Goal: Task Accomplishment & Management: Manage account settings

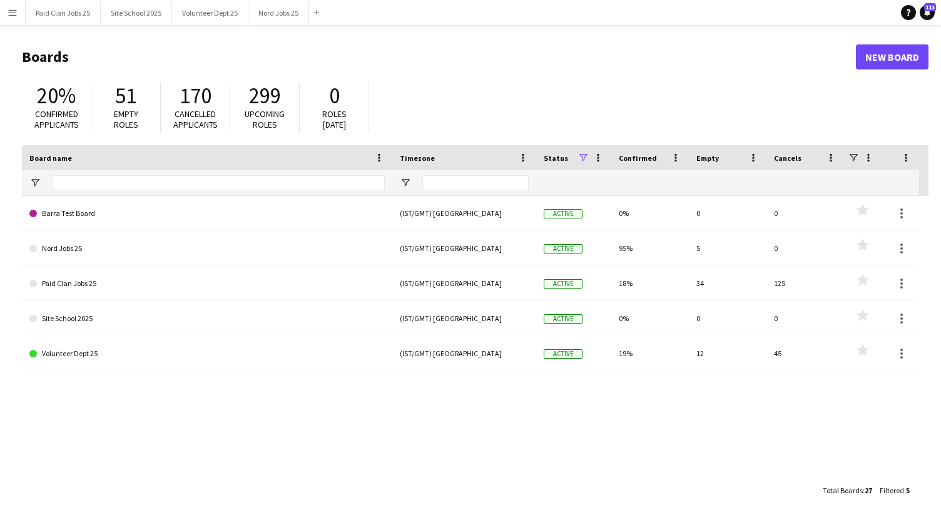
click at [485, 417] on div "Barra Test Board (IST/GMT) Dublin Active 0% 0 0 Favourites Nord Jobs 25 (IST/GM…" at bounding box center [475, 337] width 906 height 282
click at [61, 9] on button "Paid Clan Jobs 25 Close" at bounding box center [63, 13] width 75 height 24
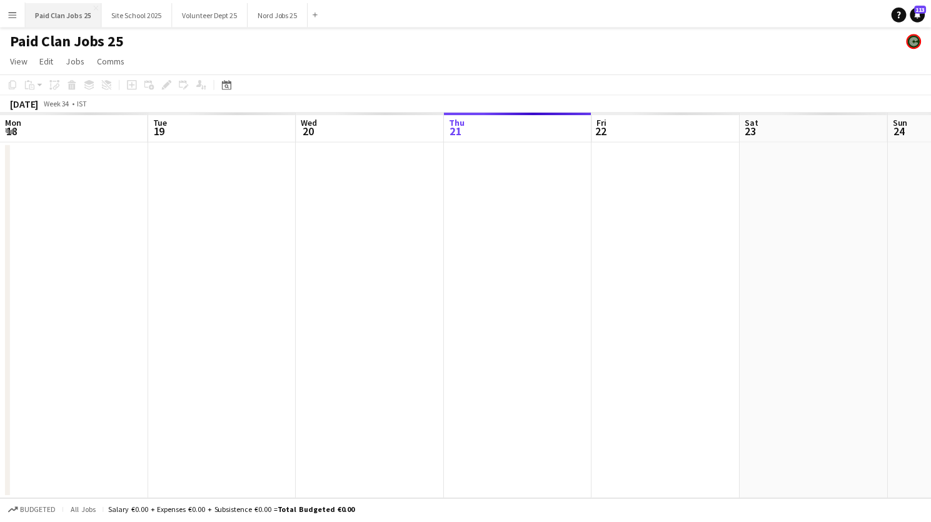
scroll to position [0, 299]
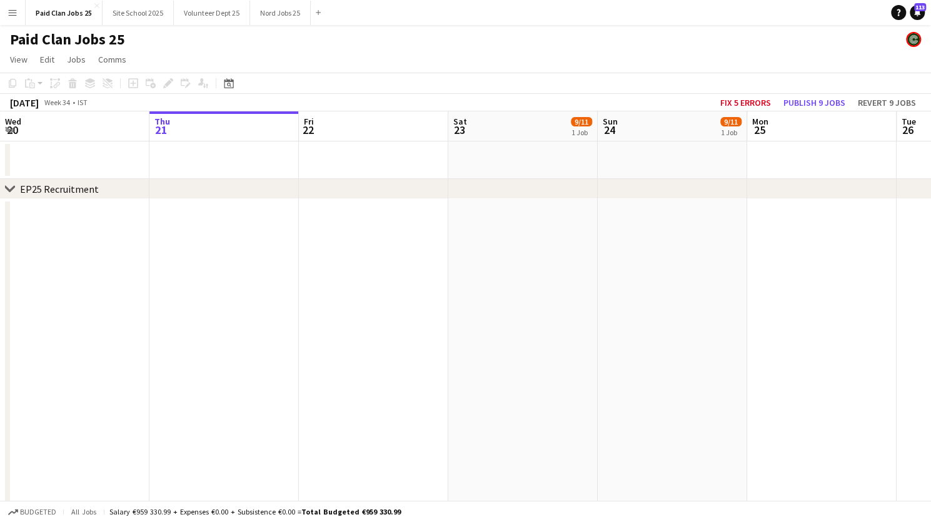
click at [19, 8] on button "Menu" at bounding box center [12, 12] width 25 height 25
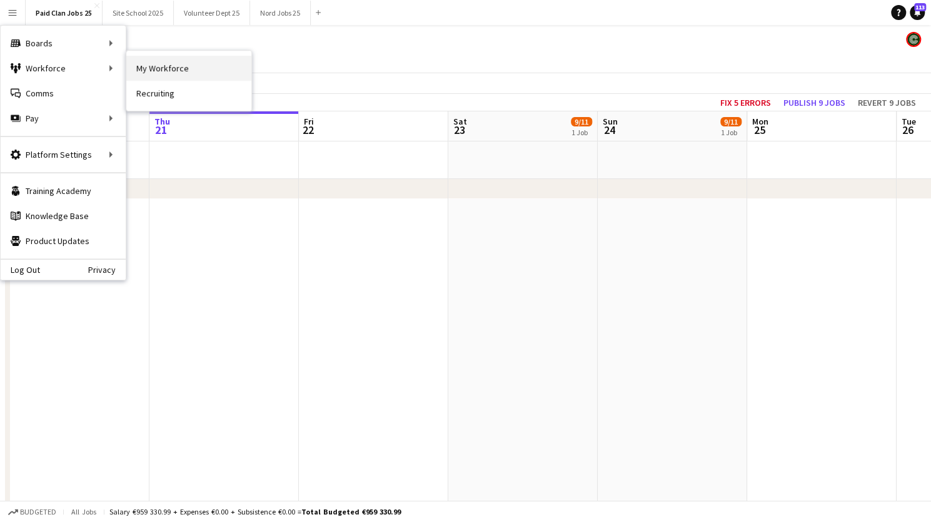
click at [163, 64] on link "My Workforce" at bounding box center [188, 68] width 125 height 25
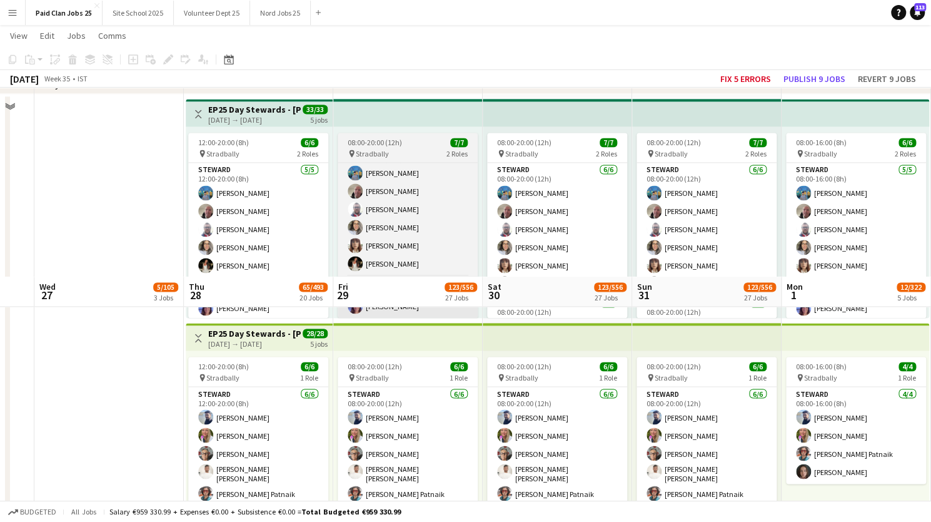
scroll to position [1238, 0]
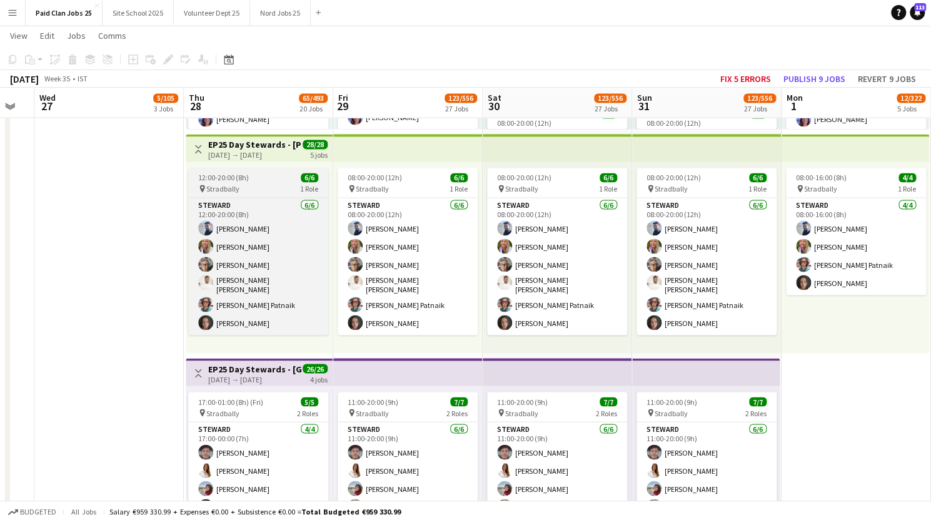
click at [256, 179] on div "12:00-20:00 (8h) 6/6" at bounding box center [258, 177] width 140 height 9
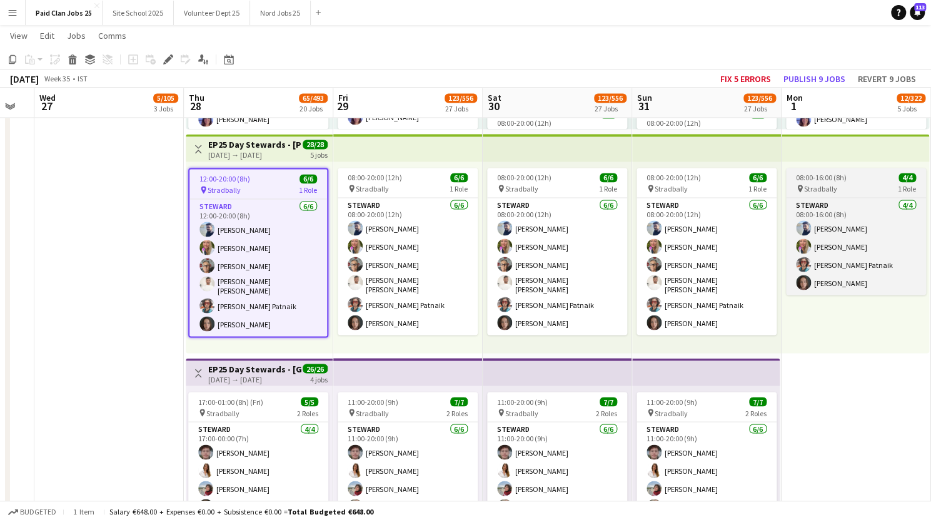
click at [837, 173] on span "08:00-16:00 (8h)" at bounding box center [821, 177] width 51 height 9
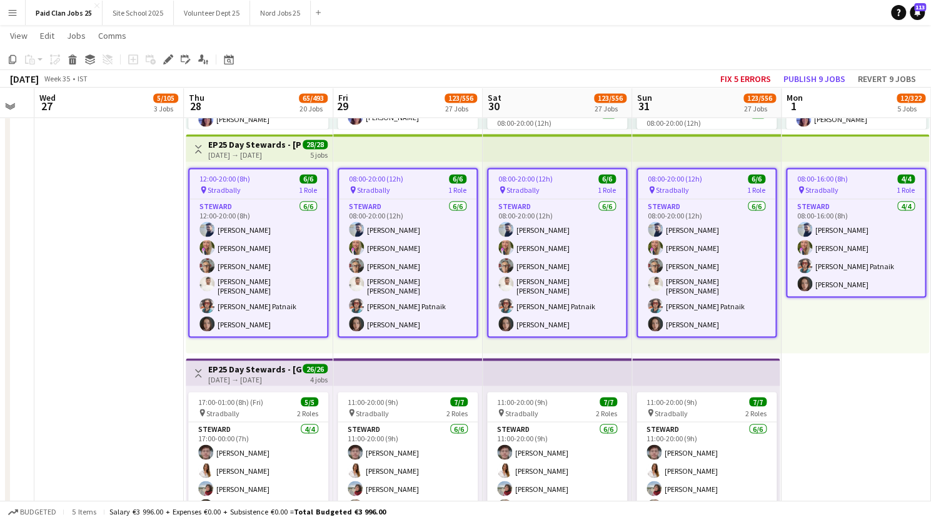
click at [166, 59] on icon at bounding box center [167, 59] width 7 height 7
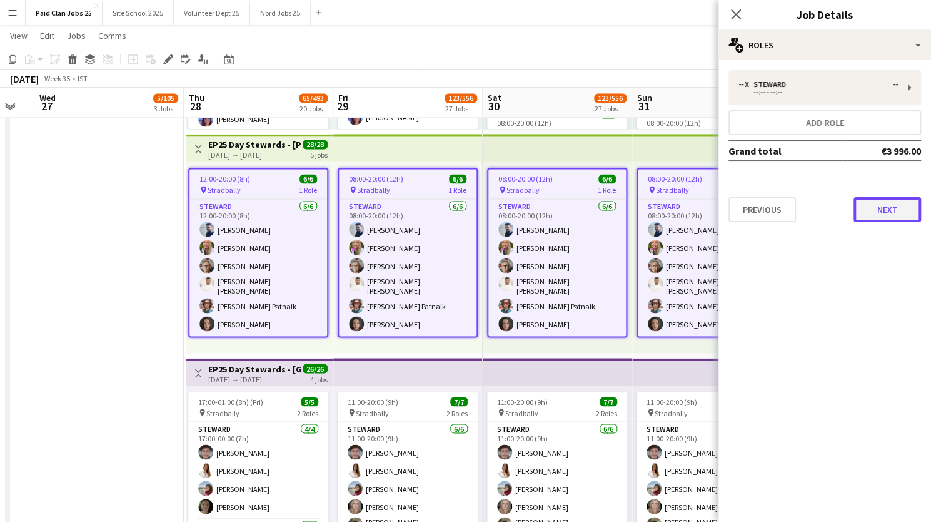
click at [873, 203] on button "Next" at bounding box center [888, 209] width 68 height 25
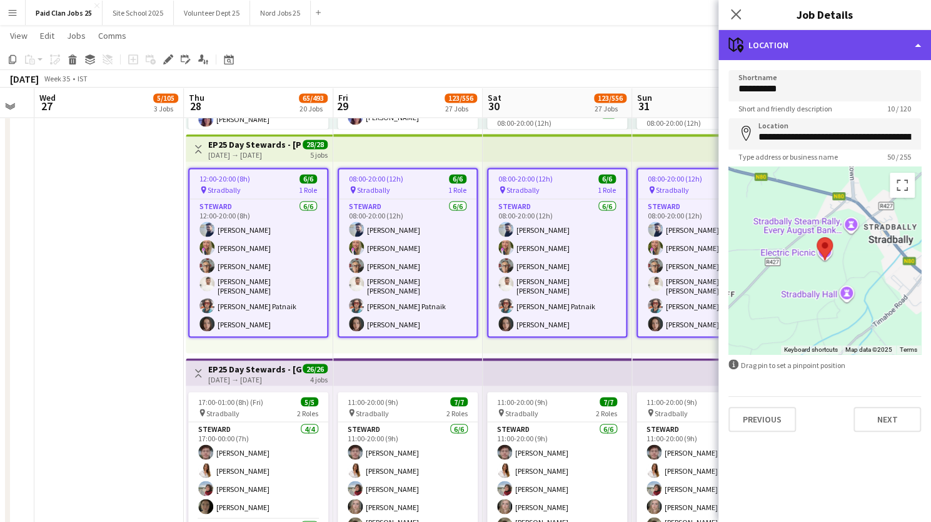
click at [885, 40] on div "maps-pin-1 Location" at bounding box center [825, 45] width 213 height 30
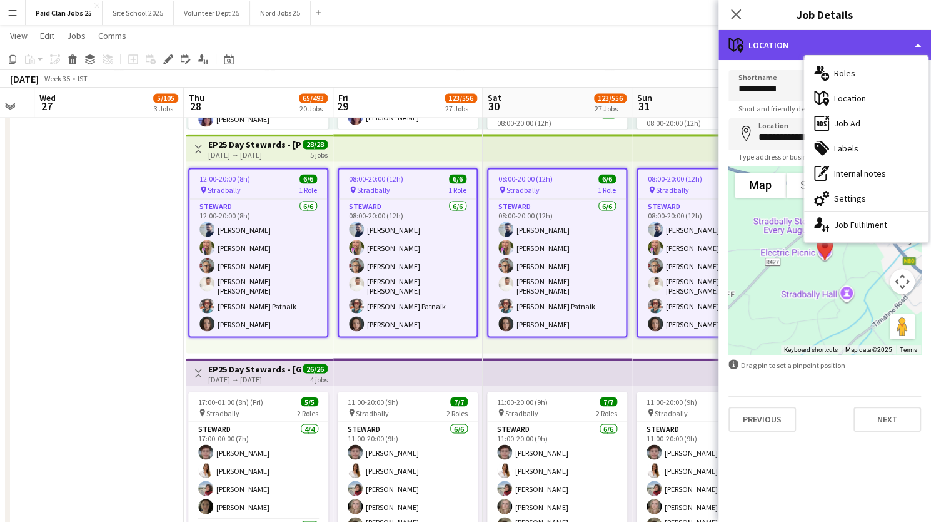
click at [918, 43] on div "maps-pin-1 Location" at bounding box center [825, 45] width 213 height 30
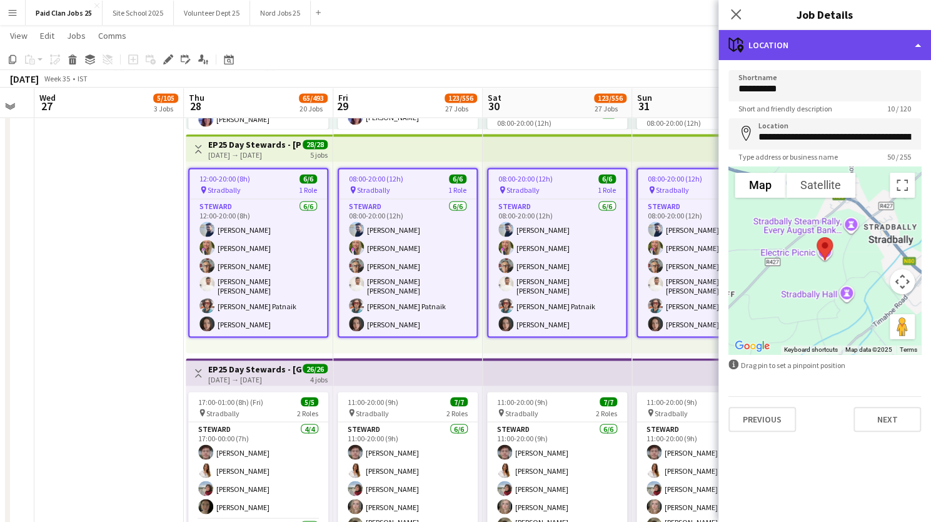
click at [913, 48] on div "maps-pin-1 Location" at bounding box center [825, 45] width 213 height 30
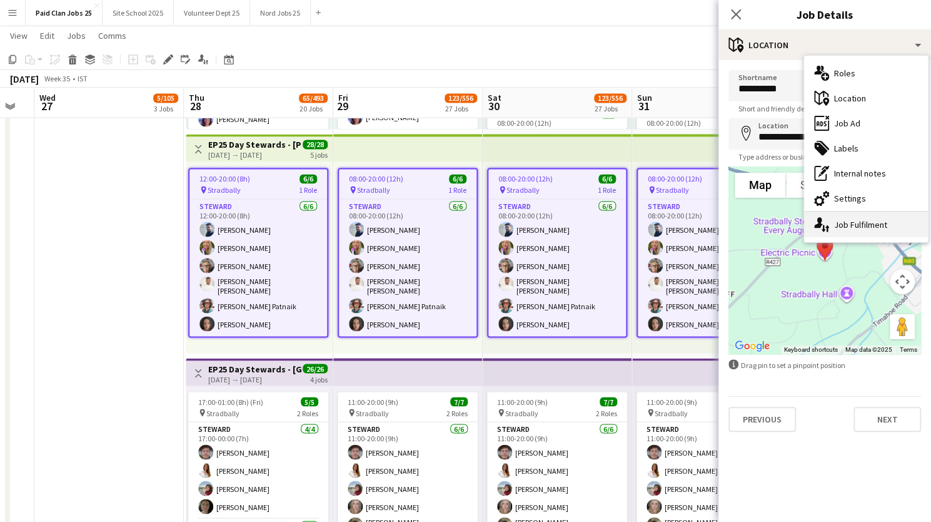
click at [835, 233] on div "single-neutral-actions-up-down Job Fulfilment" at bounding box center [866, 224] width 124 height 25
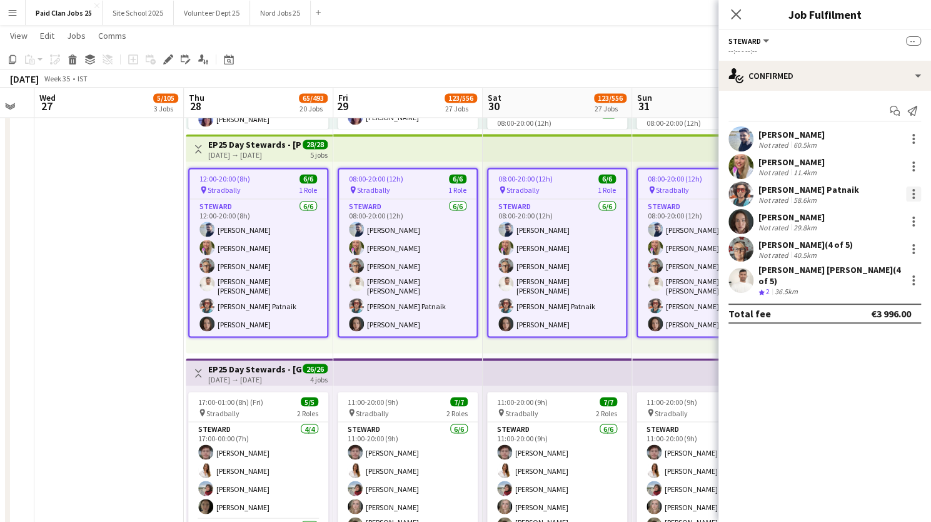
click at [914, 192] on div at bounding box center [913, 193] width 15 height 15
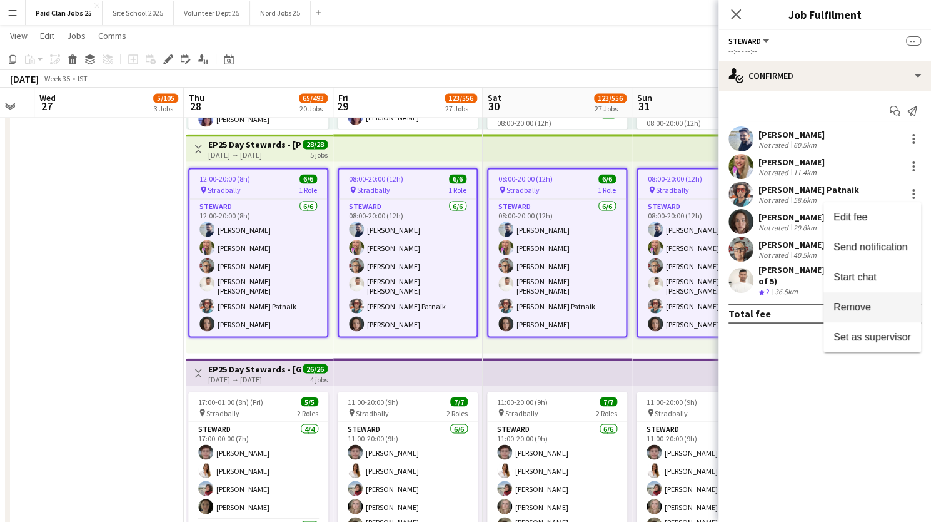
click at [844, 304] on span "Remove" at bounding box center [853, 306] width 38 height 11
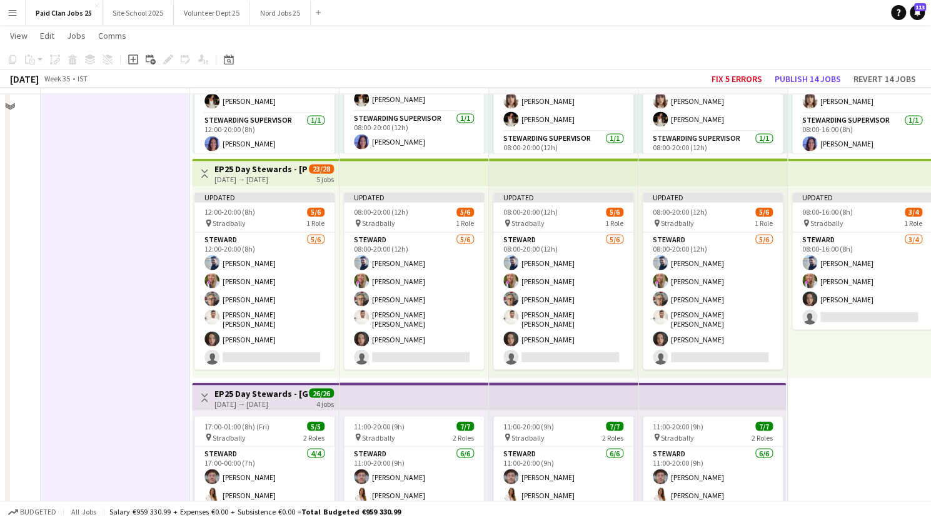
scroll to position [1190, 0]
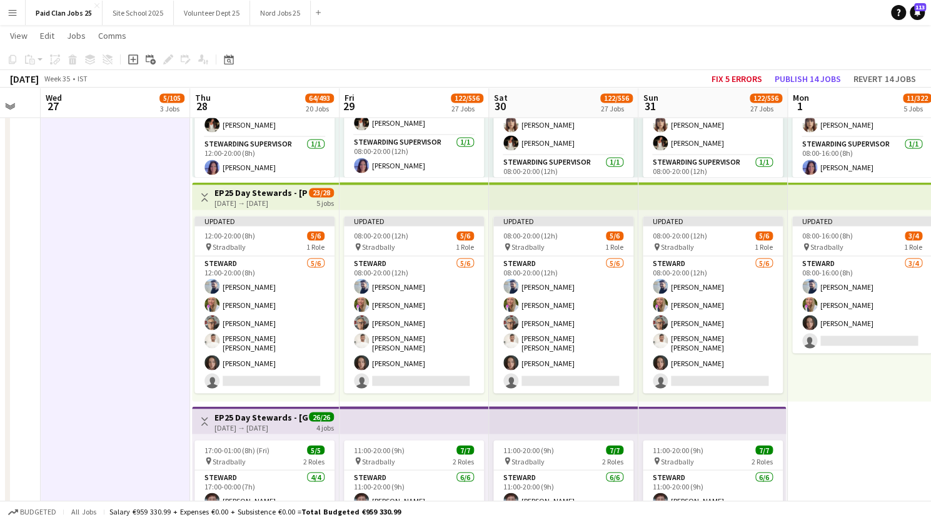
click at [260, 195] on h3 "EP25 Day Stewards - Andy Warhol Campsite" at bounding box center [261, 192] width 93 height 11
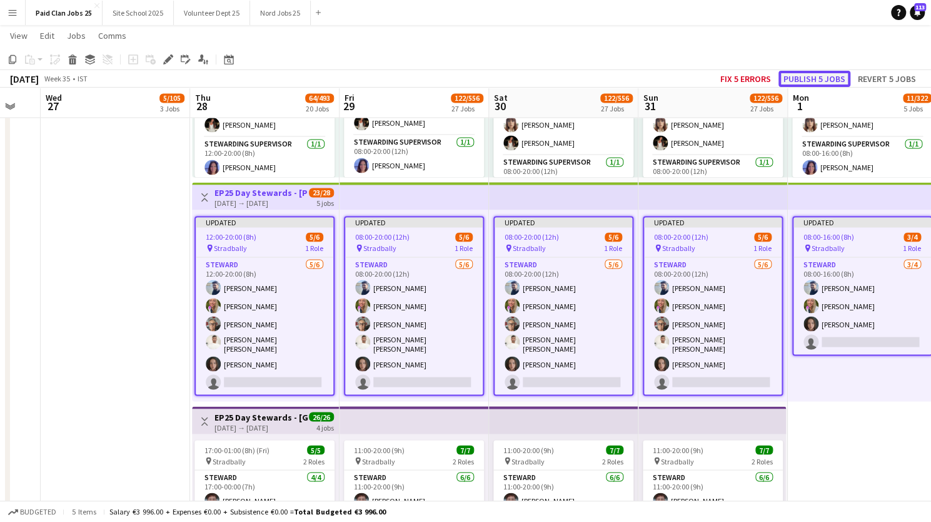
click at [794, 74] on button "Publish 5 jobs" at bounding box center [815, 79] width 72 height 16
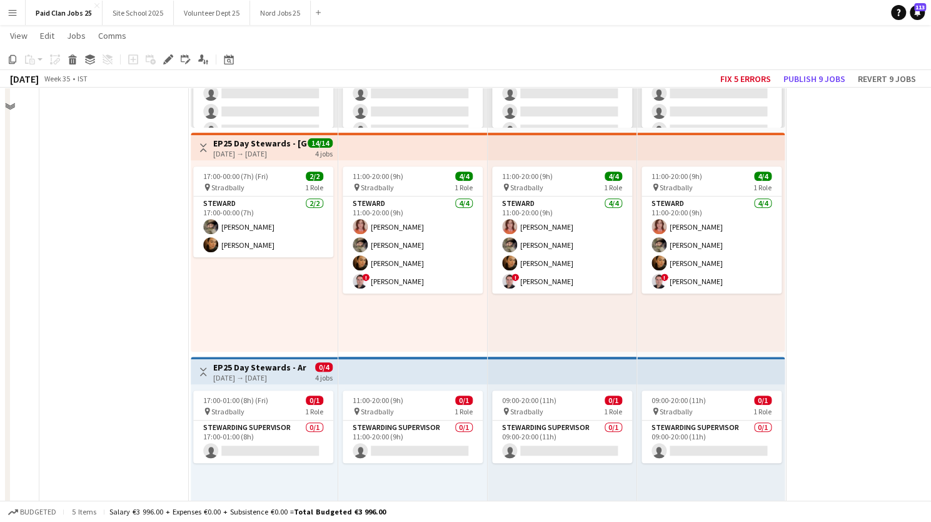
scroll to position [2827, 0]
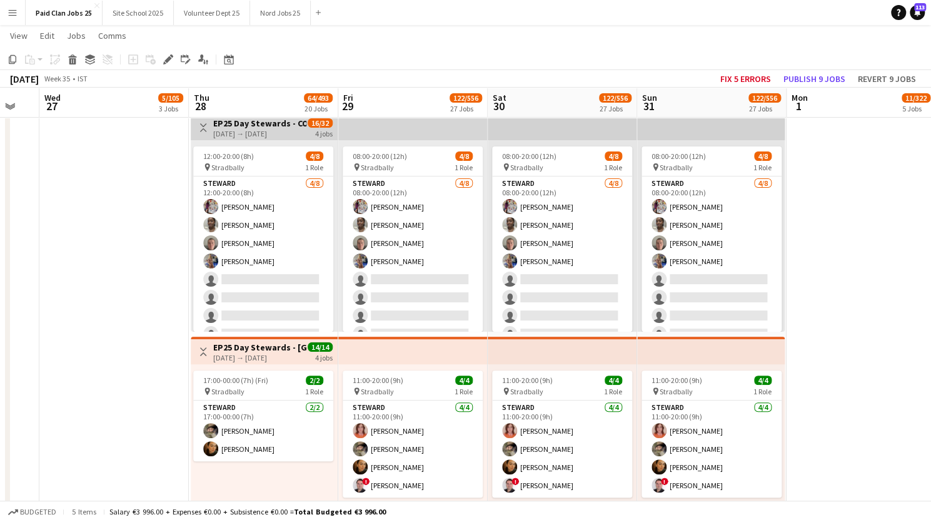
click at [266, 120] on h3 "EP25 Day Stewards - COVER Days" at bounding box center [259, 123] width 93 height 11
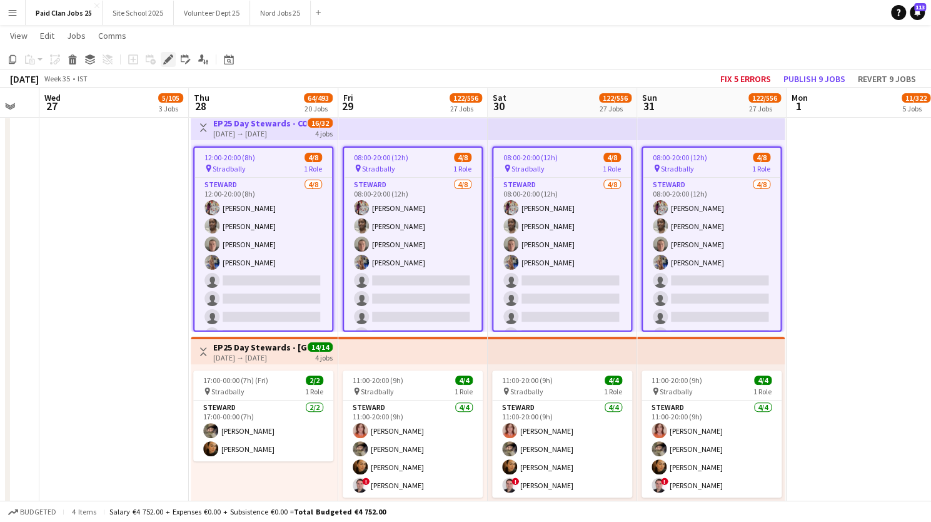
click at [168, 56] on icon "Edit" at bounding box center [168, 59] width 10 height 10
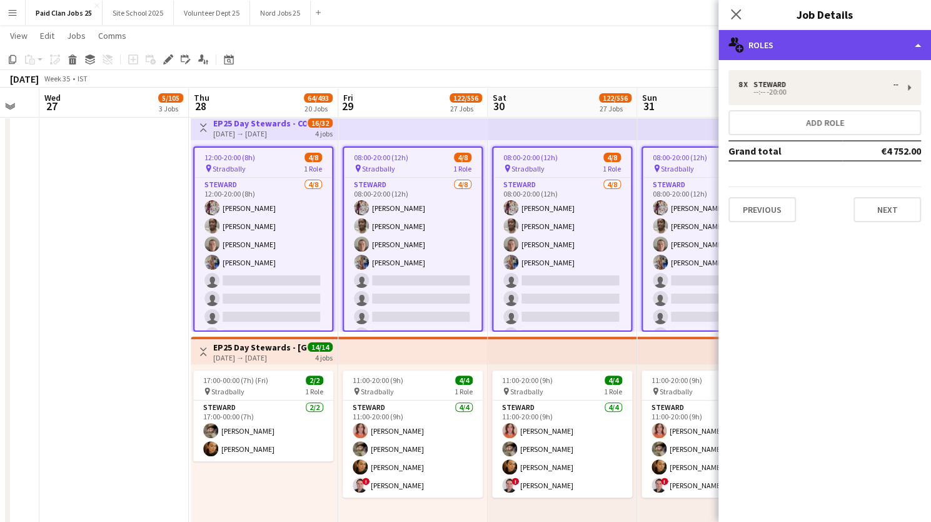
click at [817, 51] on div "multiple-users-add Roles" at bounding box center [825, 45] width 213 height 30
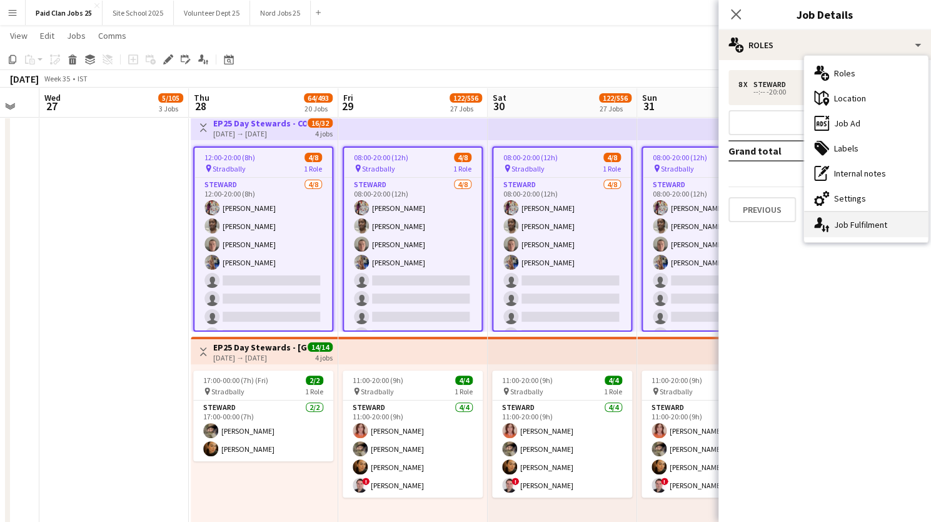
click at [839, 226] on div "single-neutral-actions-up-down Job Fulfilment" at bounding box center [866, 224] width 124 height 25
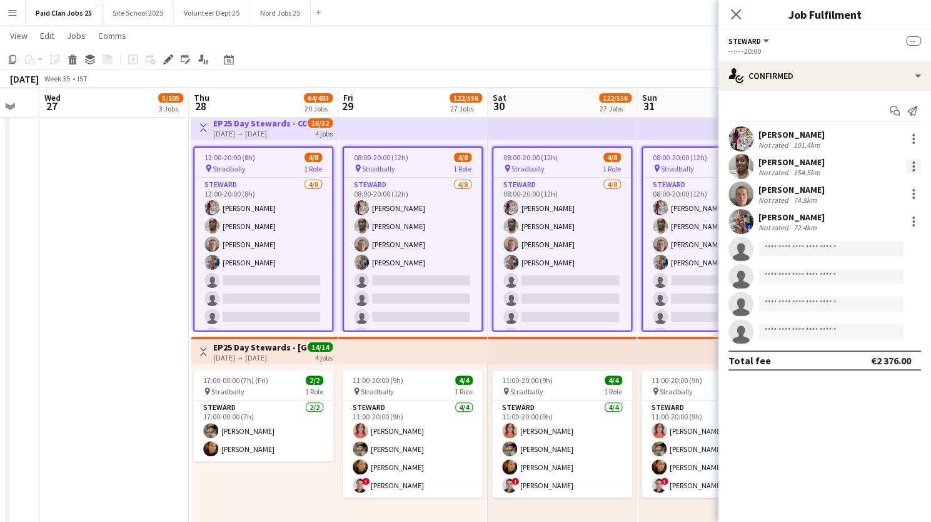
click at [913, 164] on div at bounding box center [913, 166] width 15 height 15
click at [859, 276] on span "Remove" at bounding box center [853, 279] width 38 height 11
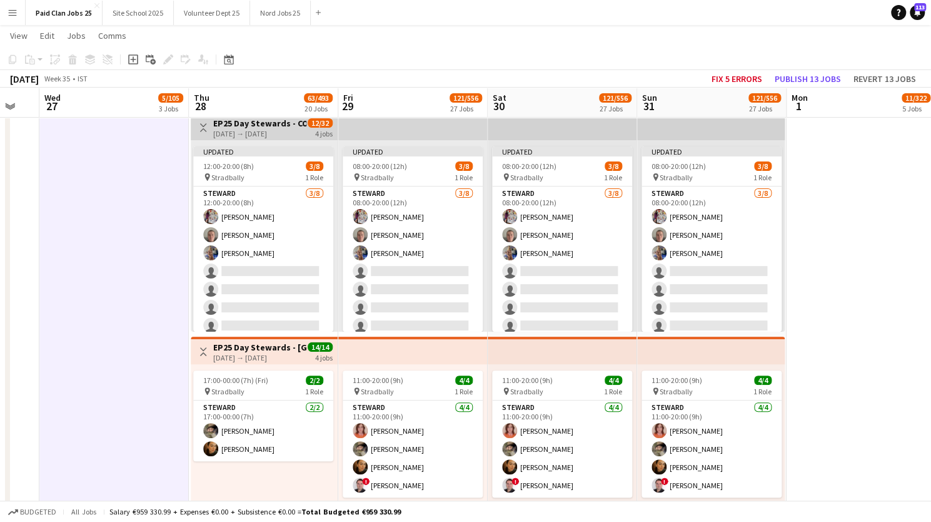
click at [273, 129] on div "28-08-2025 → 31-08-2025" at bounding box center [259, 133] width 93 height 9
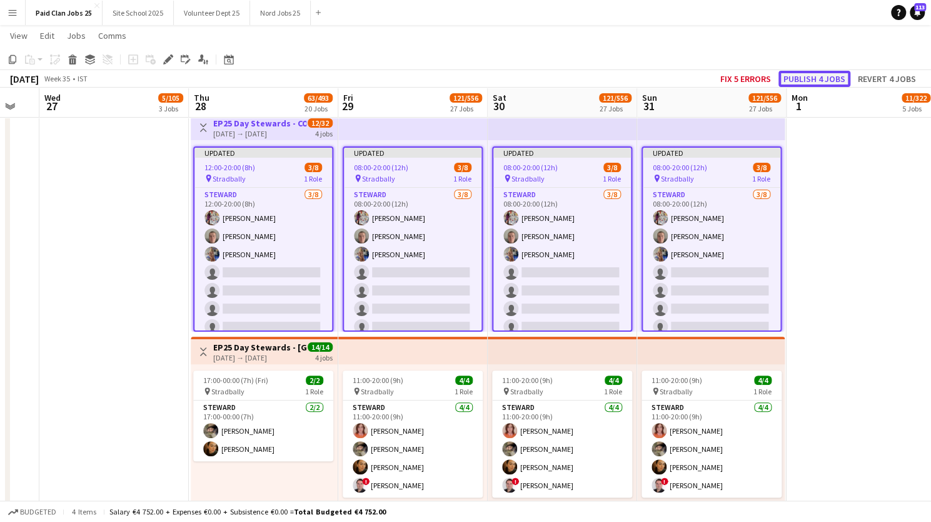
click at [831, 76] on button "Publish 4 jobs" at bounding box center [815, 79] width 72 height 16
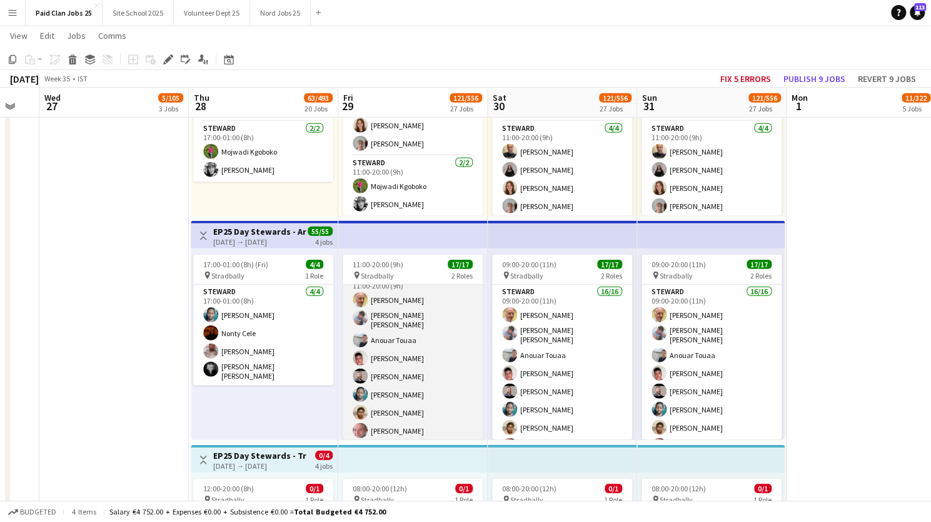
scroll to position [0, 0]
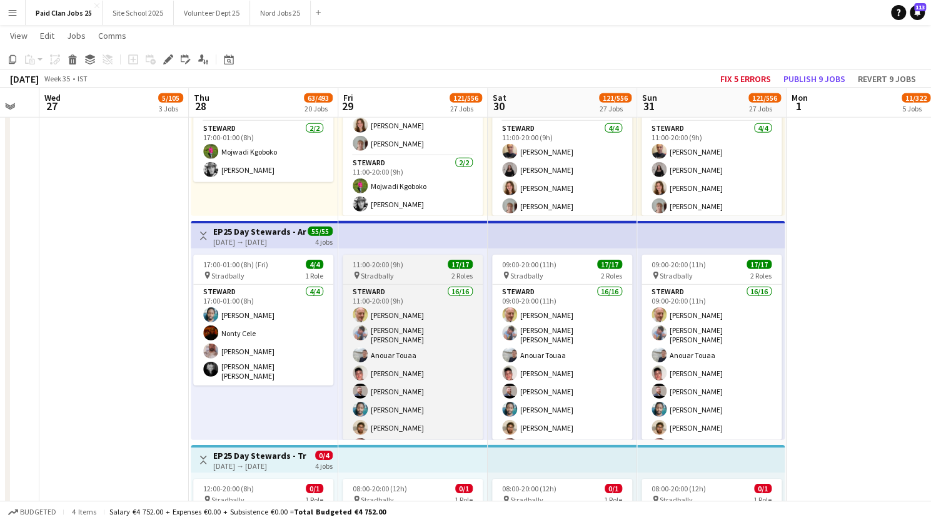
click at [377, 263] on span "11:00-20:00 (9h)" at bounding box center [378, 264] width 51 height 9
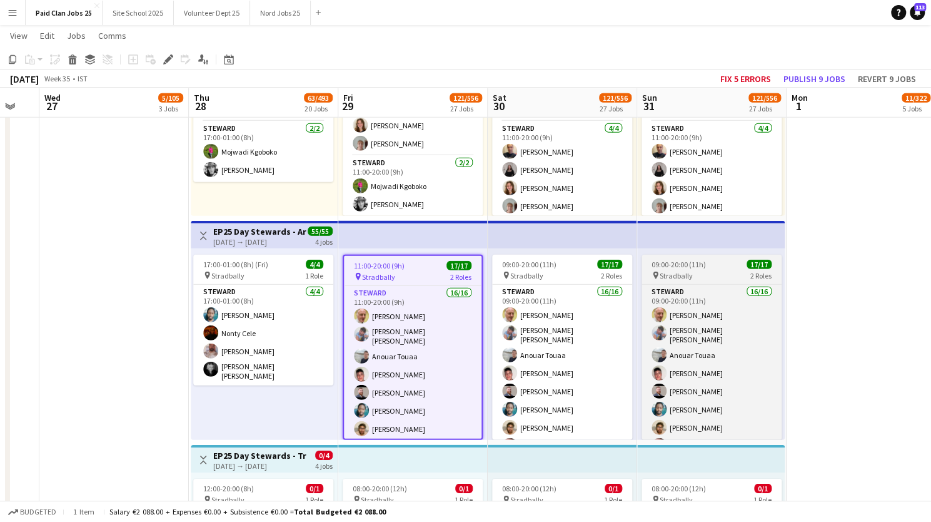
click at [710, 267] on div "09:00-20:00 (11h) 17/17" at bounding box center [712, 264] width 140 height 9
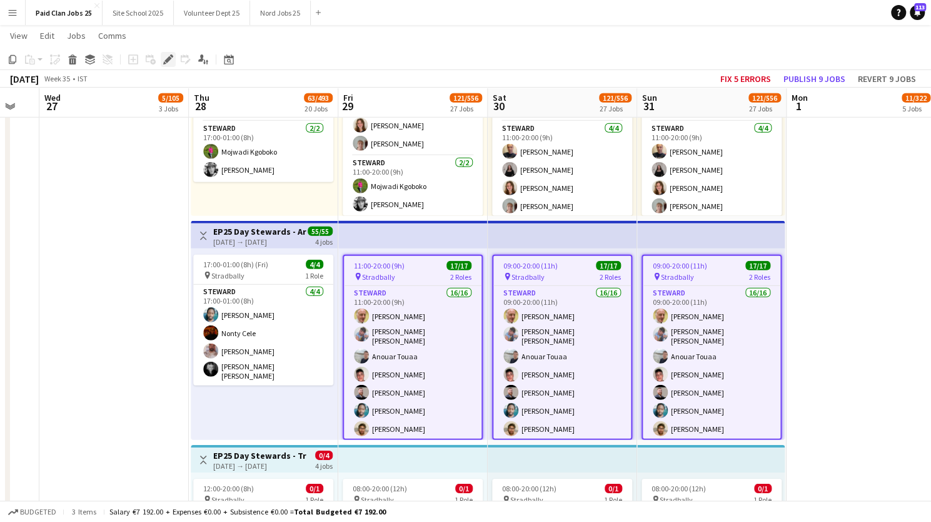
click at [163, 64] on icon at bounding box center [164, 62] width 3 height 3
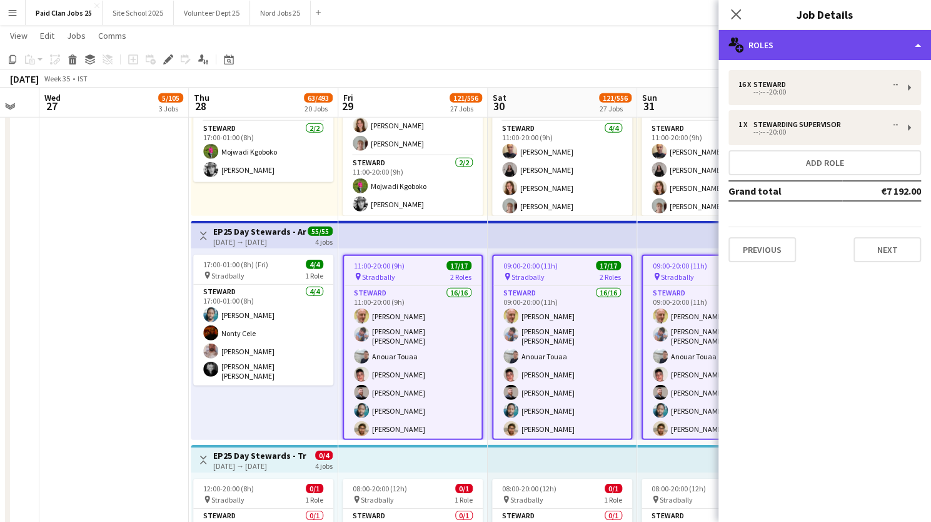
click at [814, 49] on div "multiple-users-add Roles" at bounding box center [825, 45] width 213 height 30
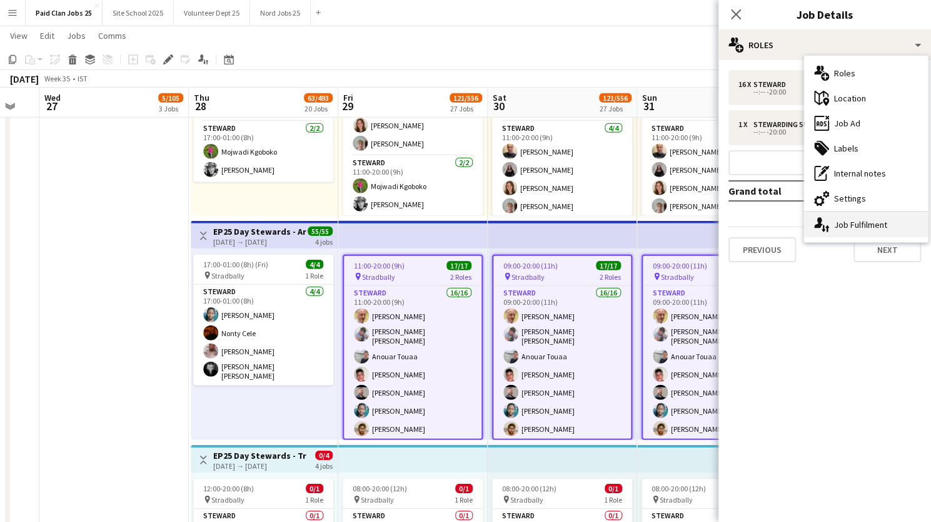
click at [851, 221] on div "single-neutral-actions-up-down Job Fulfilment" at bounding box center [866, 224] width 124 height 25
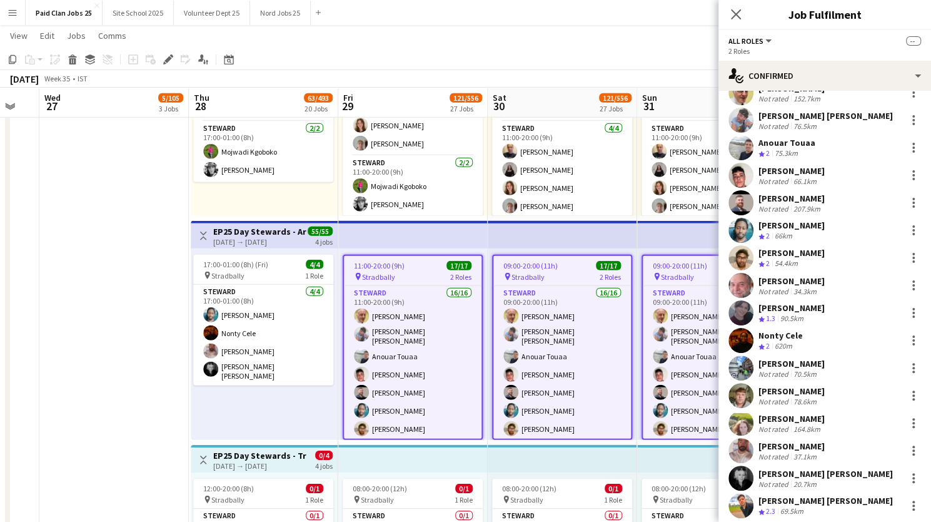
scroll to position [78, 0]
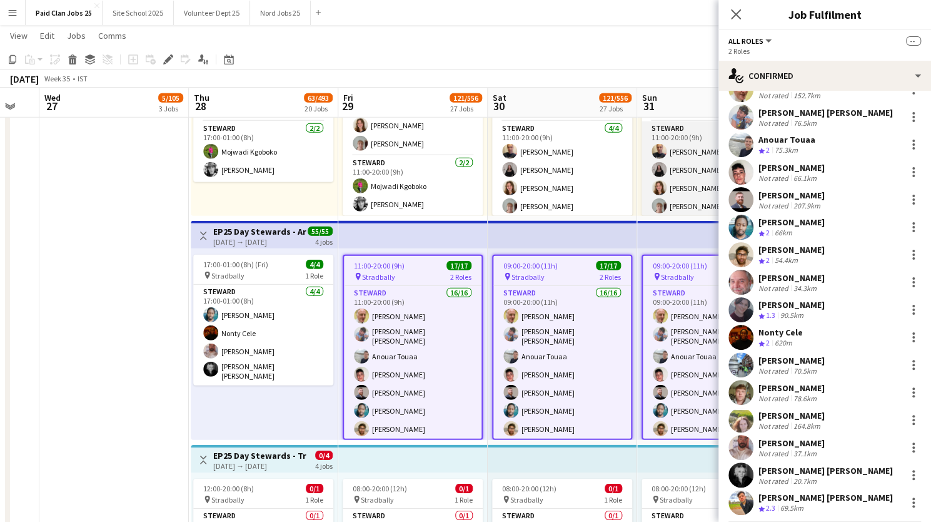
click at [680, 211] on app-card-role "Steward 4/4 11:00-20:00 (9h) Diana Kurkova Megan Murray Sophie O'Rourke Catrion…" at bounding box center [712, 169] width 140 height 97
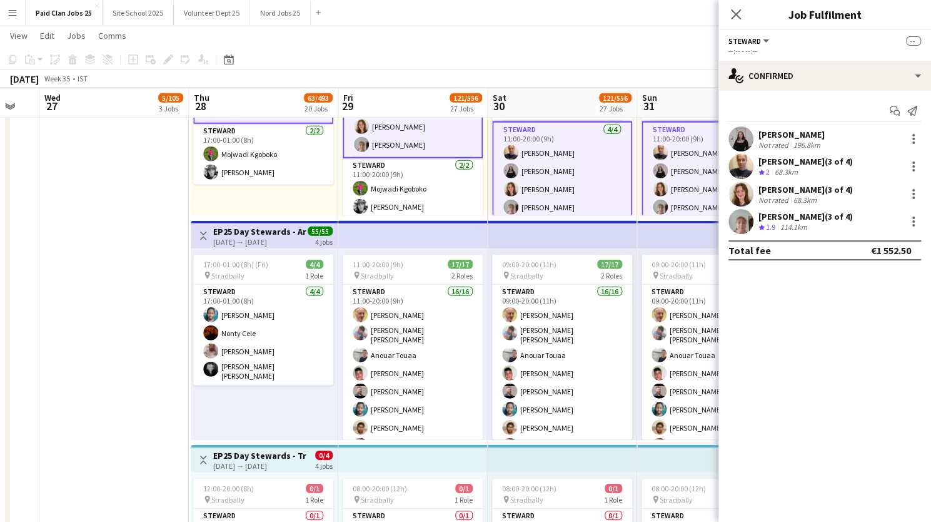
scroll to position [3, 0]
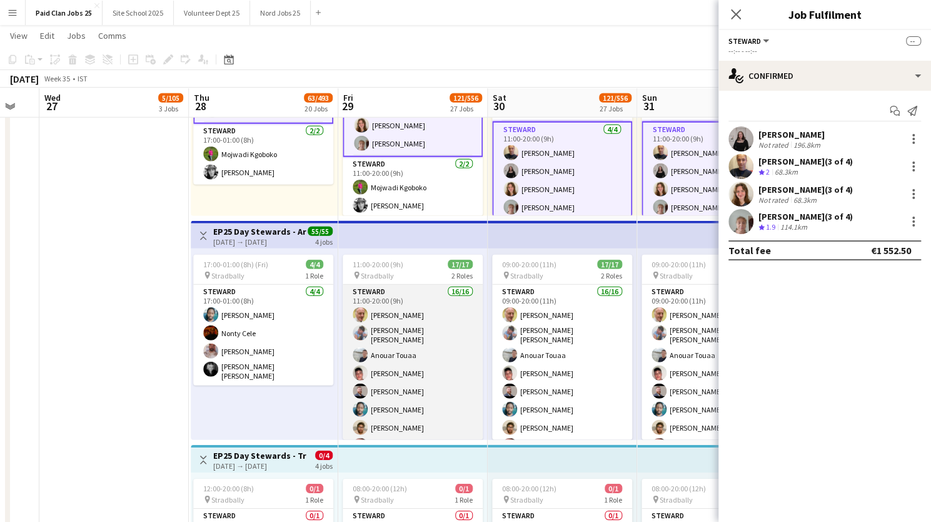
click at [407, 290] on app-card-role "Steward 16/16 11:00-20:00 (9h) Francis Martin Lecane Sebastian Crotty Elder Ano…" at bounding box center [413, 448] width 140 height 326
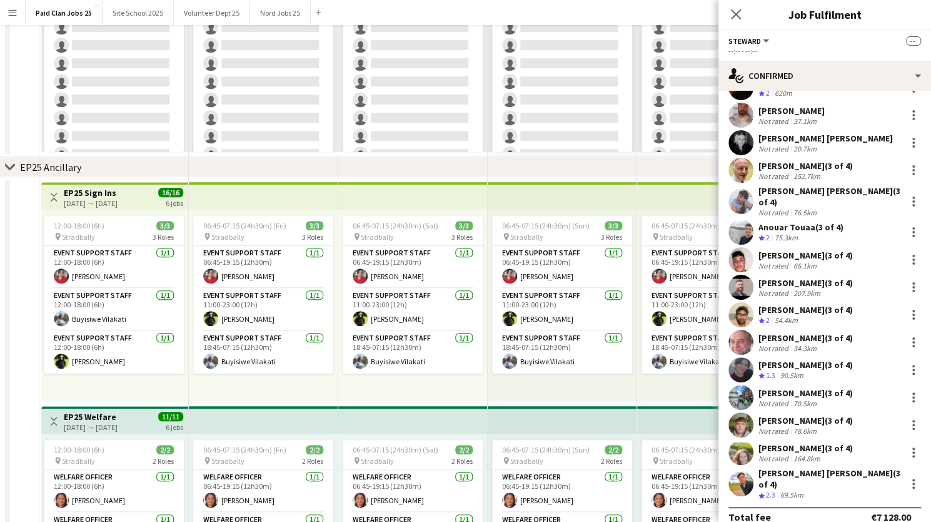
scroll to position [0, 0]
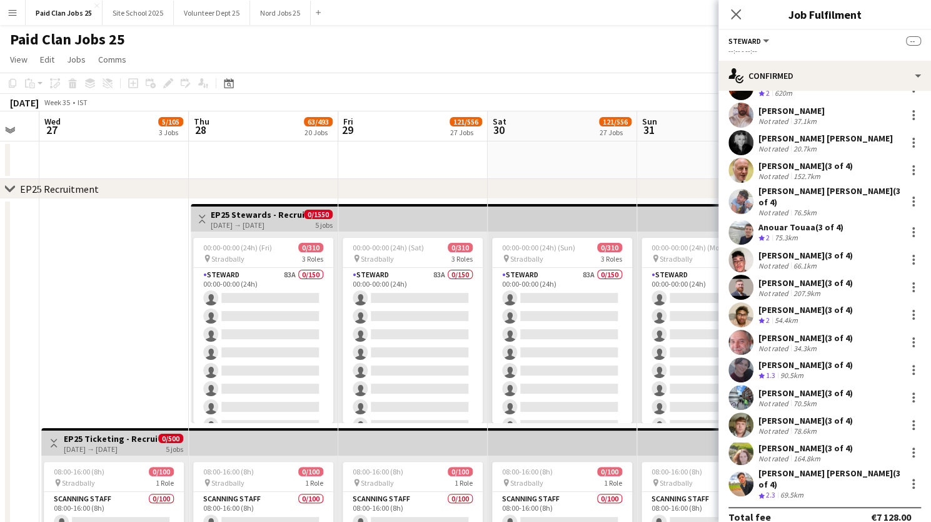
click at [746, 306] on app-user-avatar at bounding box center [741, 314] width 25 height 25
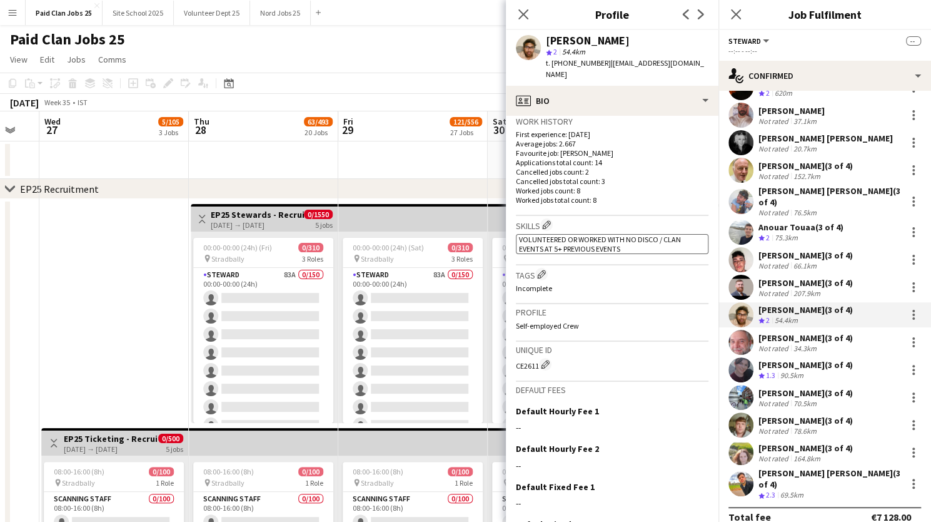
scroll to position [316, 0]
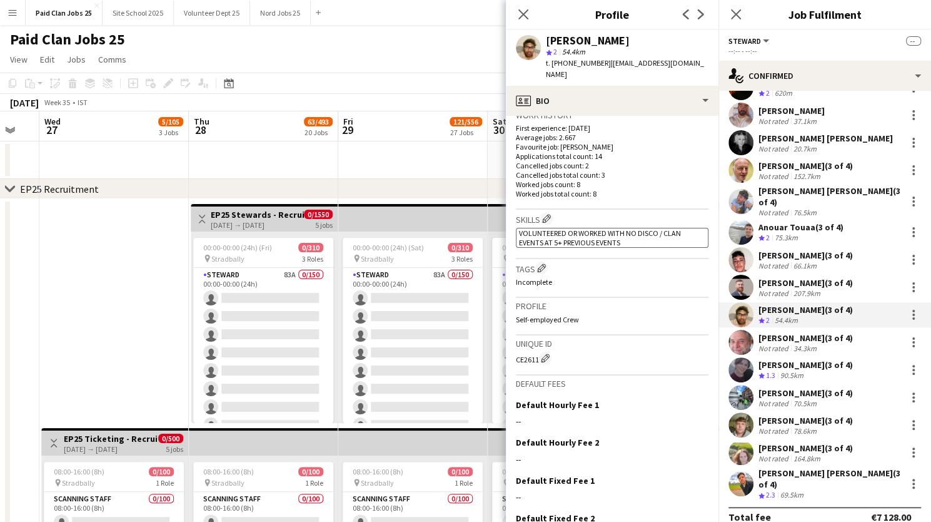
drag, startPoint x: 515, startPoint y: 350, endPoint x: 538, endPoint y: 348, distance: 22.6
click at [538, 352] on div "CE2611 Edit crew unique ID" at bounding box center [612, 358] width 193 height 13
copy div "CE2611"
click at [737, 16] on icon at bounding box center [736, 14] width 12 height 12
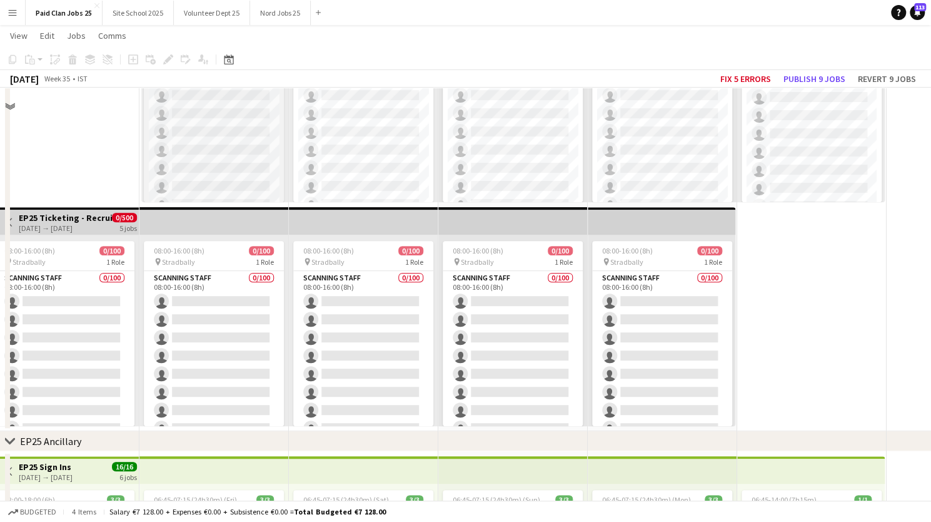
scroll to position [51, 0]
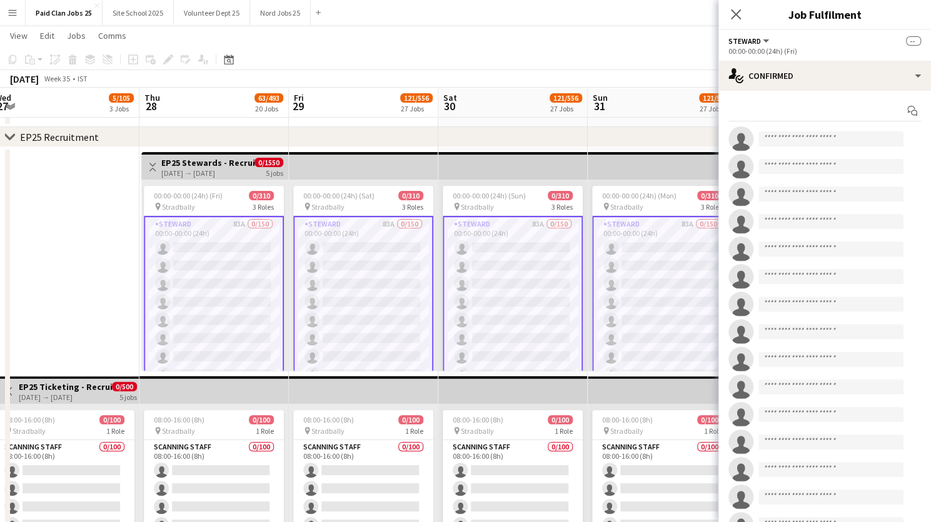
scroll to position [18, 0]
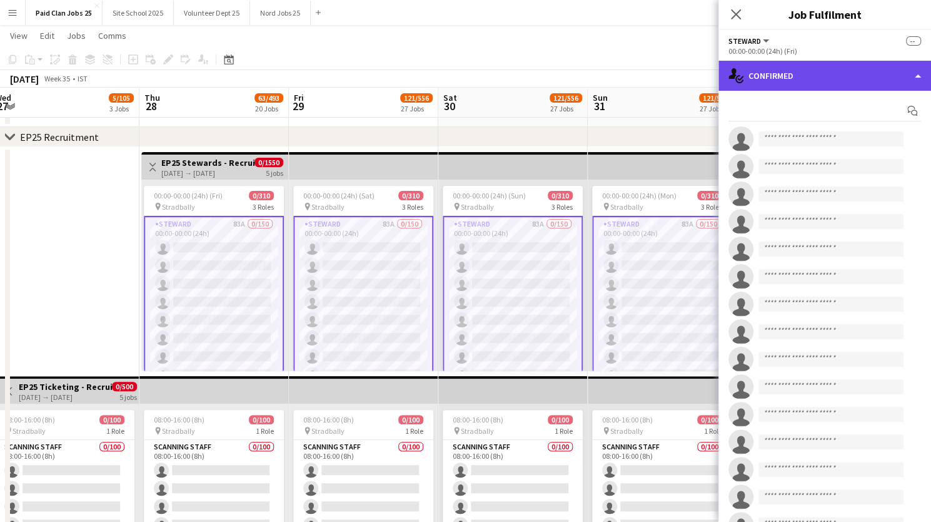
click at [892, 78] on div "single-neutral-actions-check-2 Confirmed" at bounding box center [825, 76] width 213 height 30
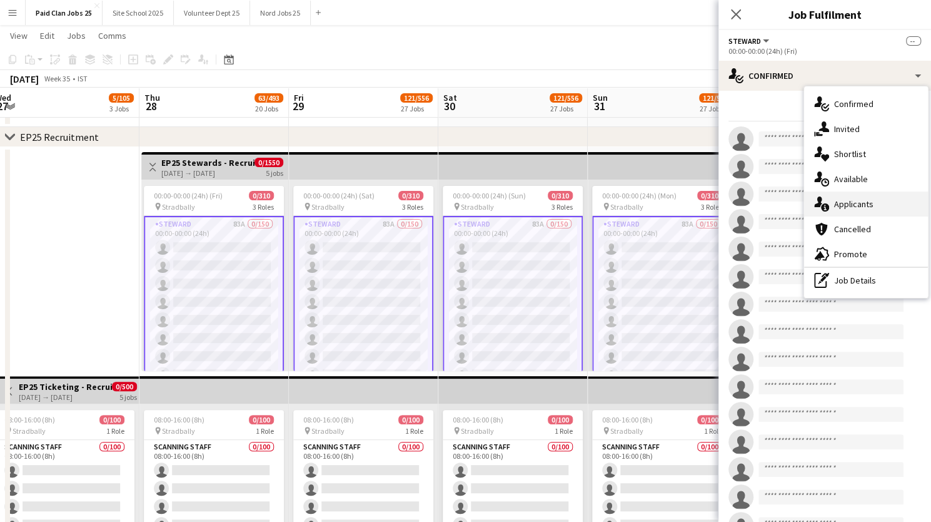
click at [849, 206] on div "single-neutral-actions-information Applicants" at bounding box center [866, 203] width 124 height 25
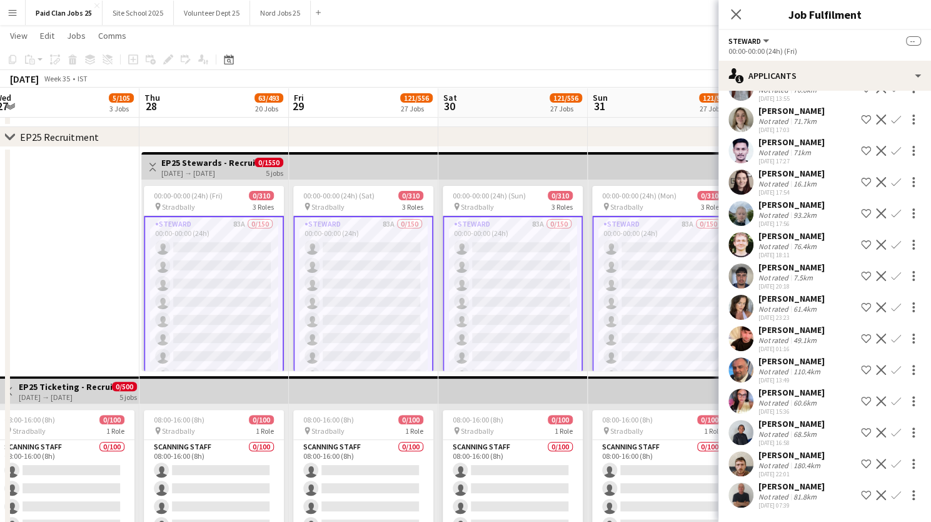
scroll to position [782, 0]
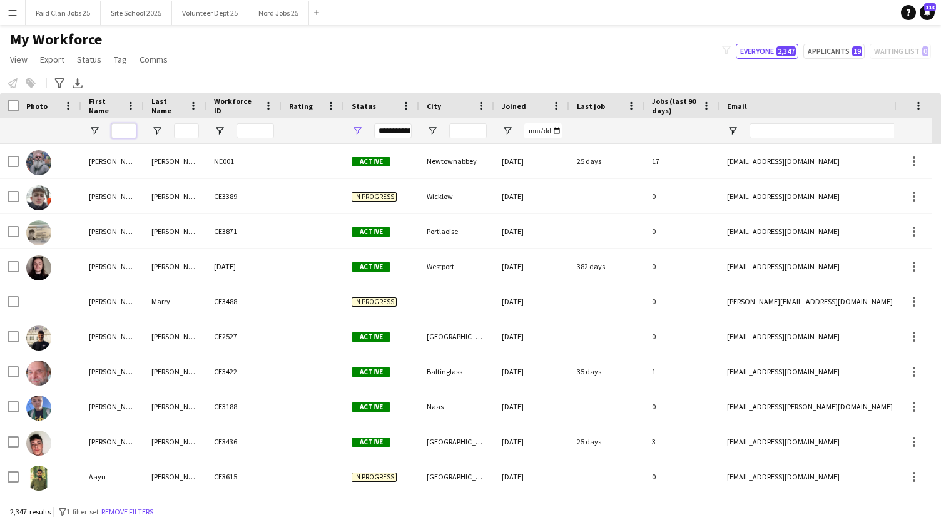
click at [128, 134] on input "First Name Filter Input" at bounding box center [123, 130] width 25 height 15
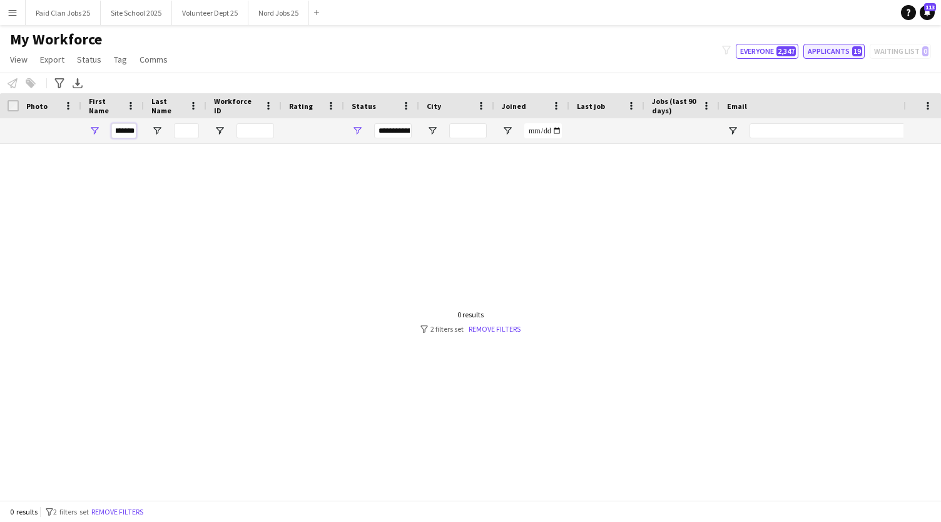
type input "*******"
click at [827, 52] on button "Applicants 19" at bounding box center [833, 51] width 61 height 15
type input "**********"
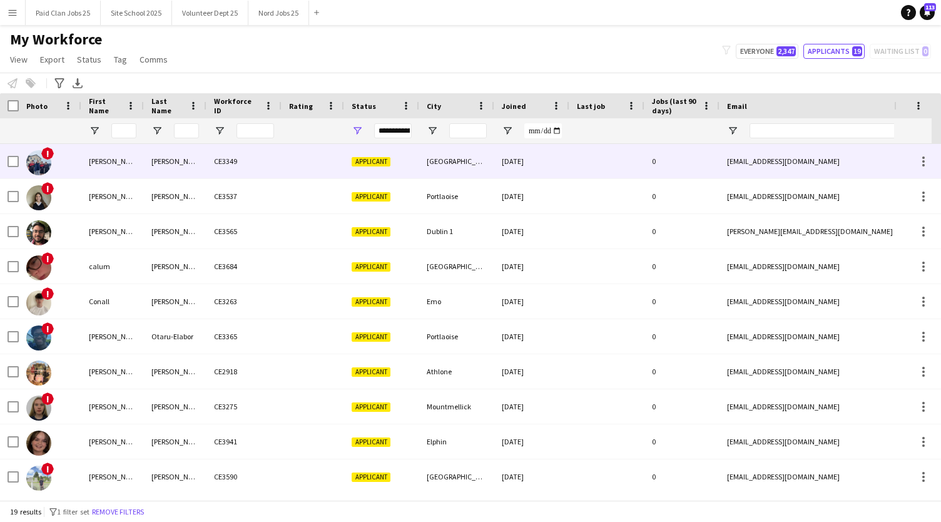
scroll to position [0, 0]
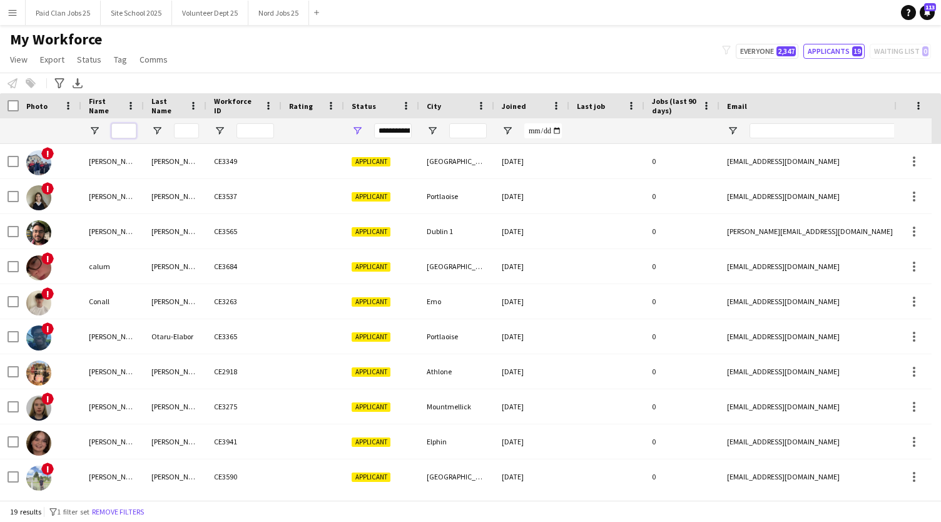
click at [125, 128] on input "First Name Filter Input" at bounding box center [123, 130] width 25 height 15
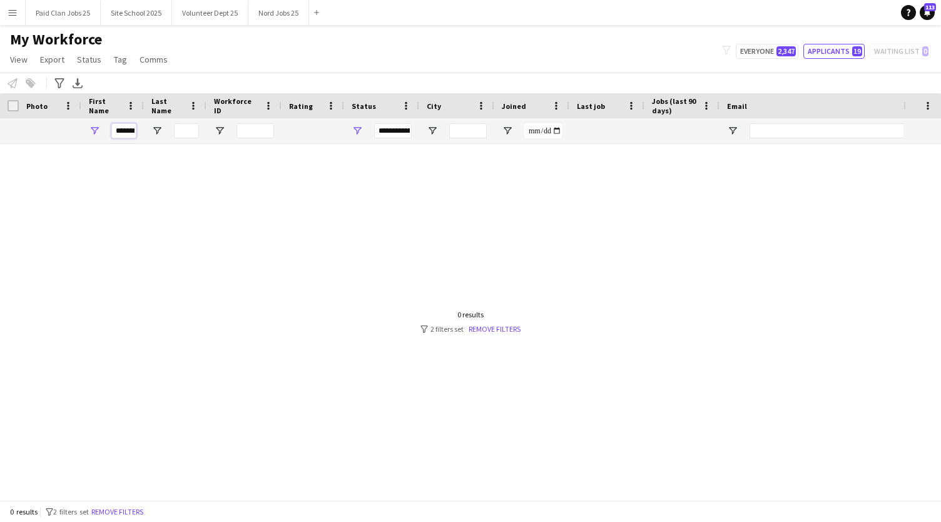
scroll to position [0, 4]
type input "*******"
click at [766, 49] on button "Everyone 2,347" at bounding box center [767, 51] width 63 height 15
type input "**********"
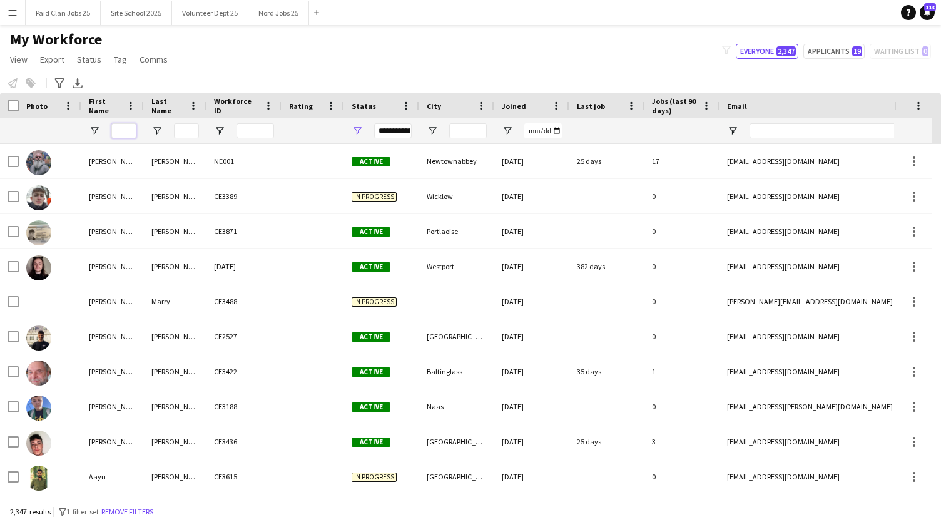
click at [125, 133] on input "First Name Filter Input" at bounding box center [123, 130] width 25 height 15
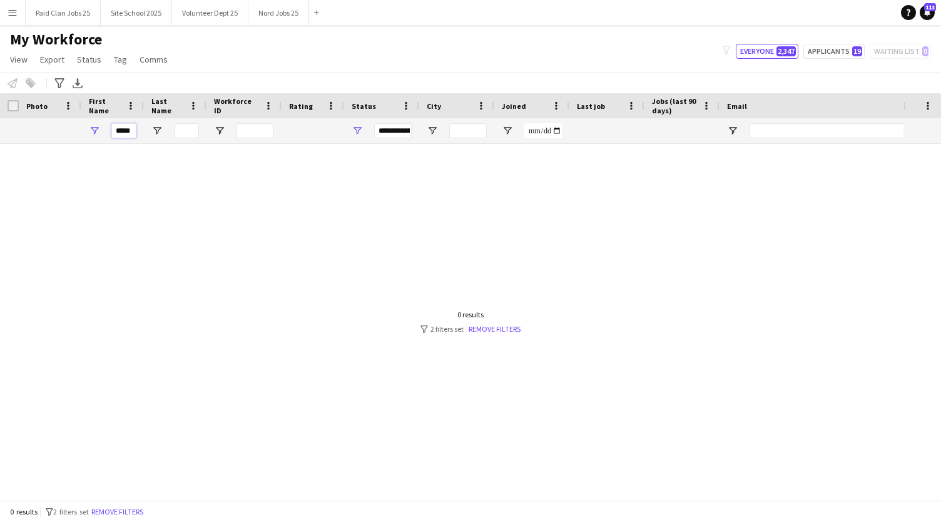
type input "*****"
drag, startPoint x: 115, startPoint y: 131, endPoint x: 195, endPoint y: 123, distance: 80.5
click at [195, 123] on div "*****" at bounding box center [668, 130] width 1337 height 25
click at [195, 123] on input "Last Name Filter Input" at bounding box center [186, 130] width 25 height 15
type input "*****"
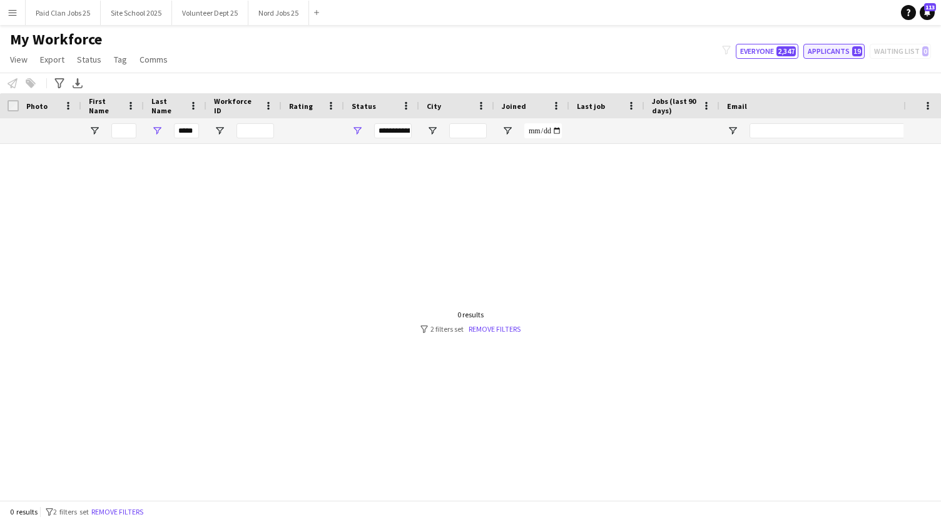
click at [814, 48] on button "Applicants 19" at bounding box center [833, 51] width 61 height 15
type input "**********"
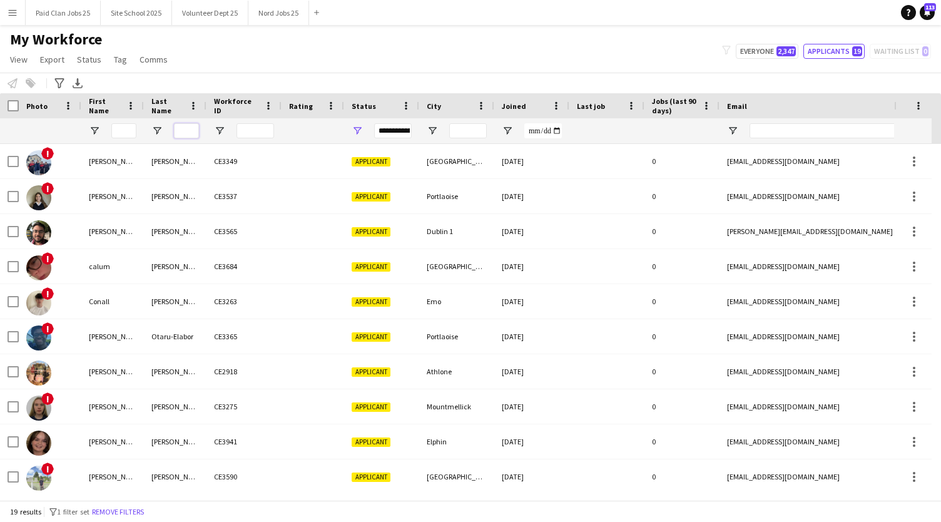
click at [181, 134] on input "Last Name Filter Input" at bounding box center [186, 130] width 25 height 15
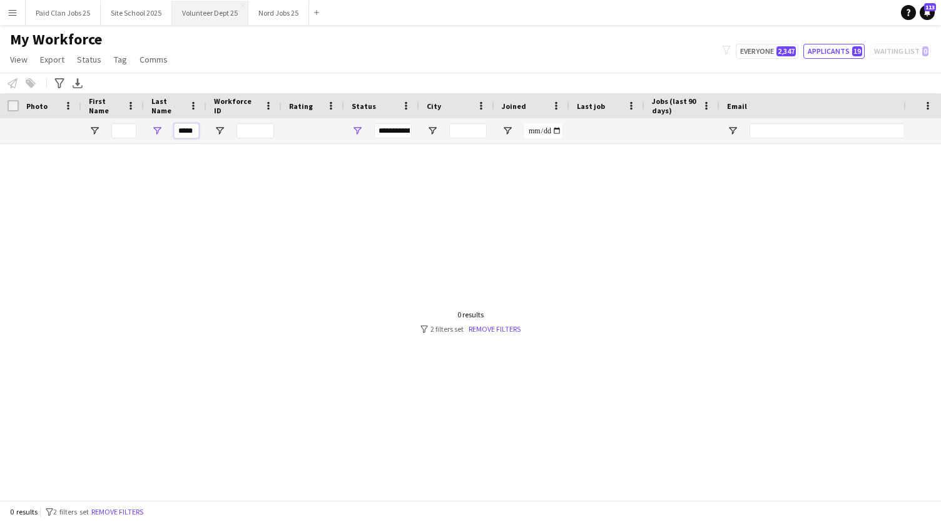
type input "*****"
drag, startPoint x: 178, startPoint y: 132, endPoint x: 231, endPoint y: 136, distance: 53.9
click at [231, 136] on div "**********" at bounding box center [668, 130] width 1337 height 25
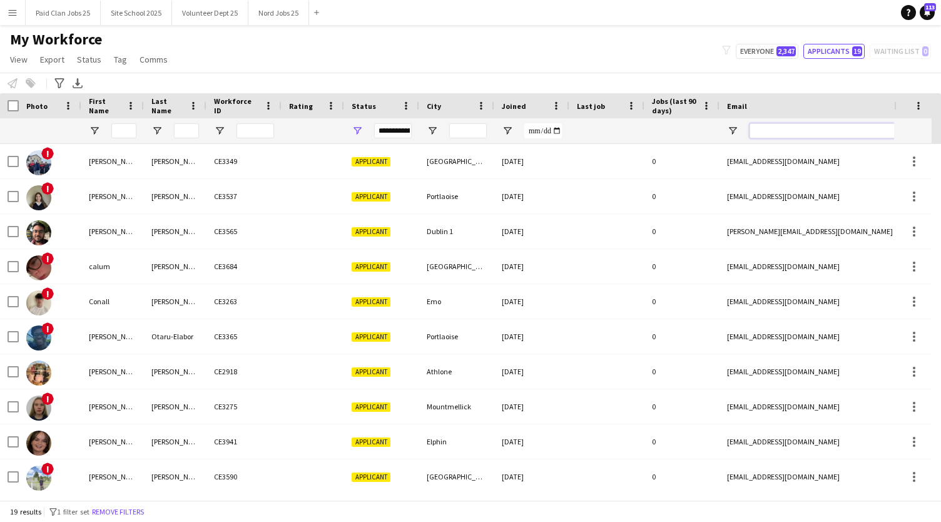
click at [777, 131] on input "Email Filter Input" at bounding box center [855, 130] width 213 height 15
paste input "**********"
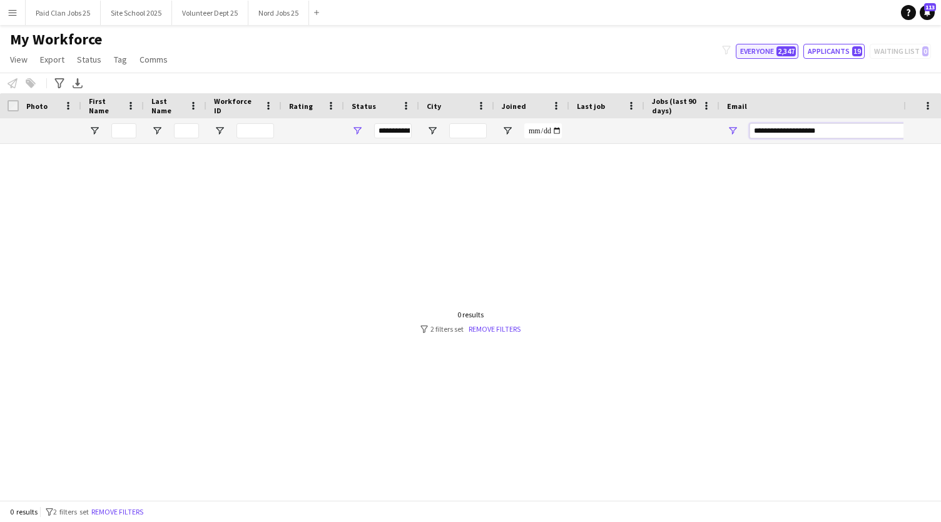
type input "**********"
click at [791, 49] on span "2,347" at bounding box center [785, 51] width 19 height 10
type input "**********"
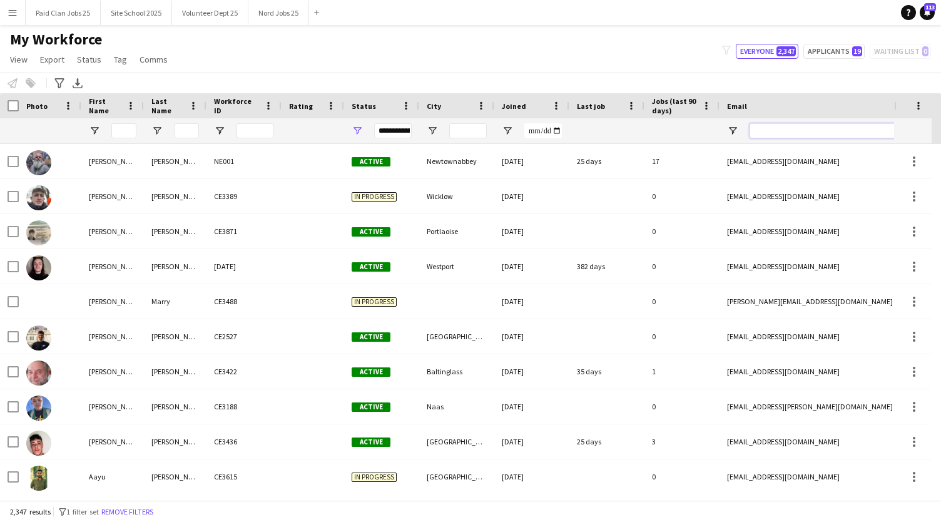
click at [828, 131] on input "Email Filter Input" at bounding box center [855, 130] width 213 height 15
paste input "**********"
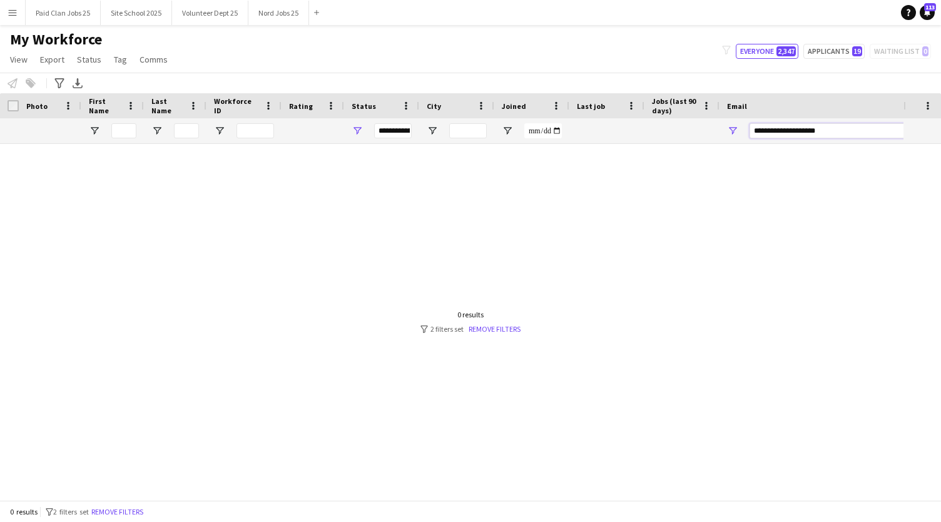
type input "**********"
click at [134, 130] on input "First Name Filter Input" at bounding box center [123, 130] width 25 height 15
drag, startPoint x: 837, startPoint y: 129, endPoint x: 744, endPoint y: 132, distance: 93.2
click at [744, 132] on div "**********" at bounding box center [844, 130] width 250 height 25
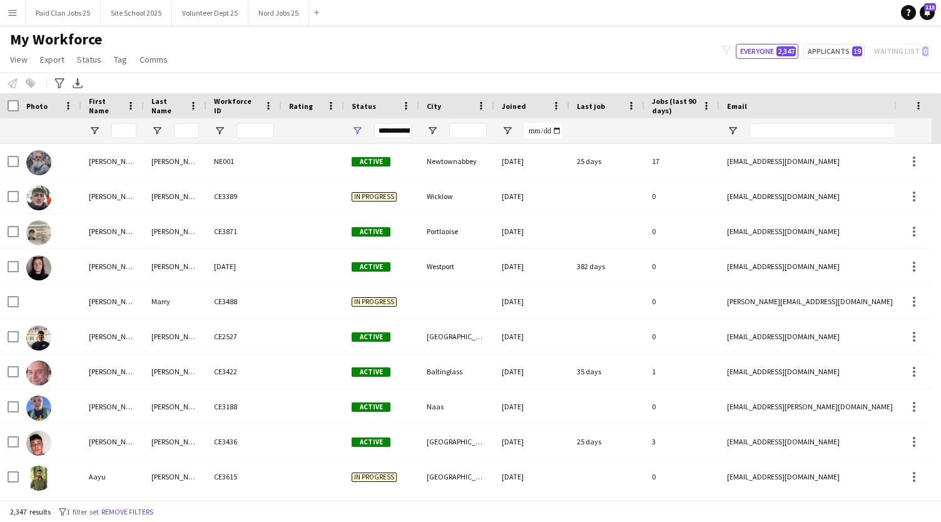
click at [134, 121] on div at bounding box center [123, 130] width 25 height 25
click at [126, 128] on input "First Name Filter Input" at bounding box center [123, 130] width 25 height 15
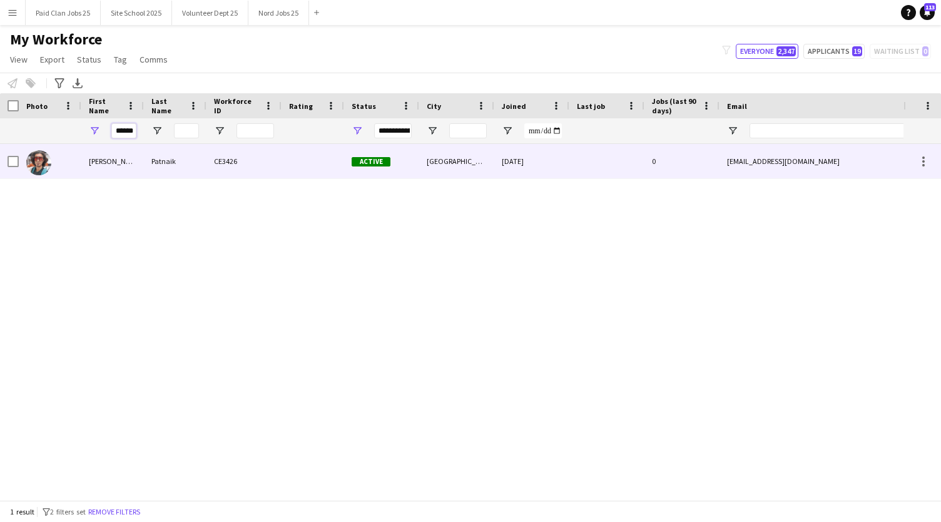
type input "******"
click at [117, 163] on div "[PERSON_NAME]" at bounding box center [112, 161] width 63 height 34
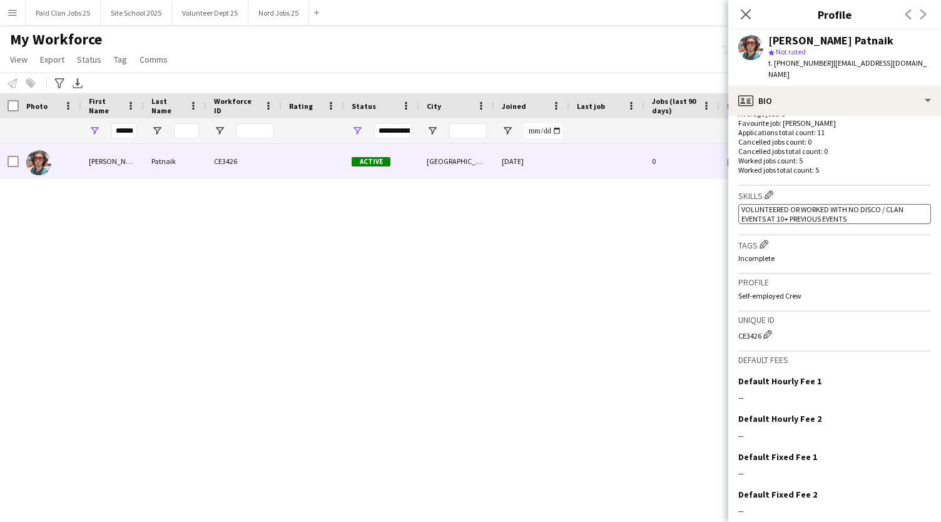
scroll to position [368, 0]
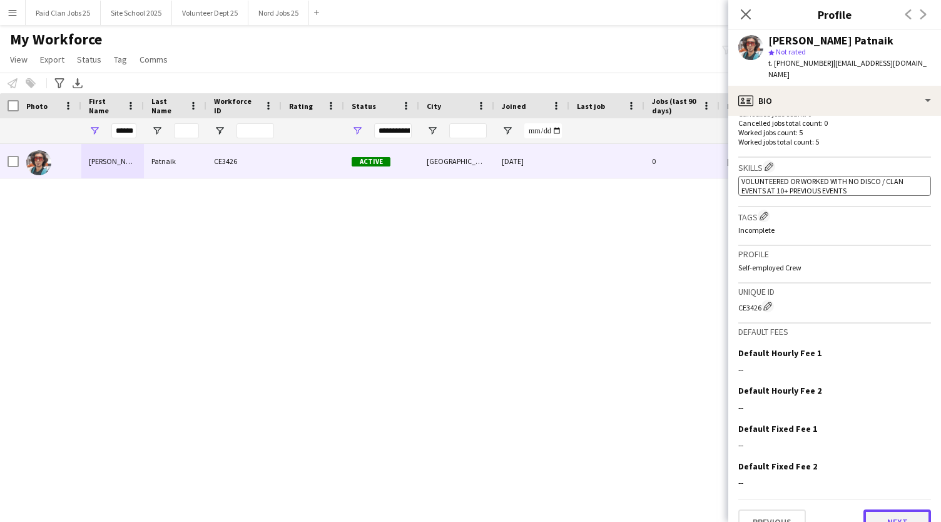
click at [883, 511] on button "Next" at bounding box center [897, 521] width 68 height 25
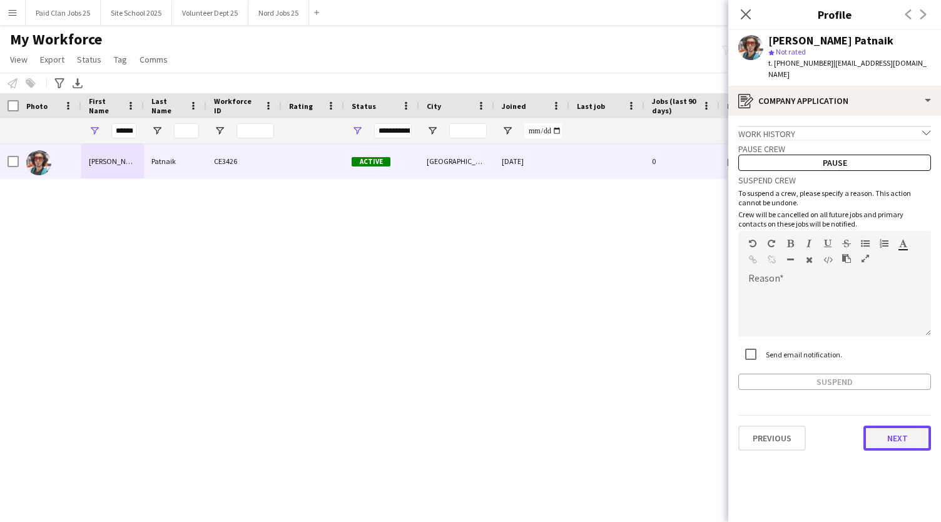
click at [880, 425] on button "Next" at bounding box center [897, 437] width 68 height 25
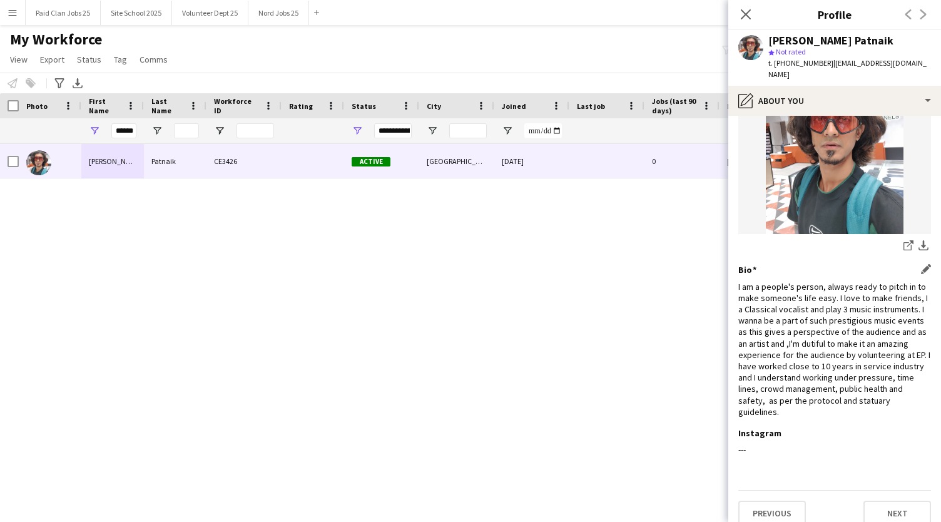
scroll to position [93, 0]
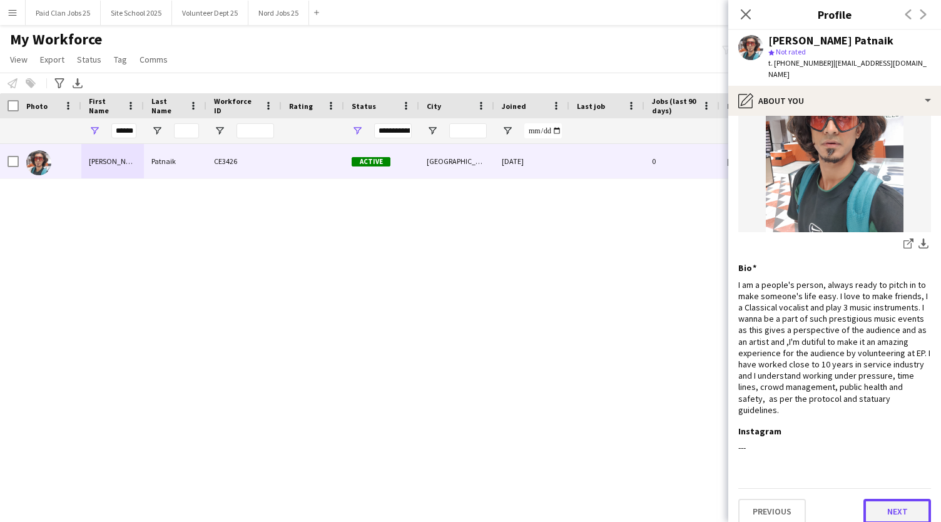
click at [883, 498] on button "Next" at bounding box center [897, 510] width 68 height 25
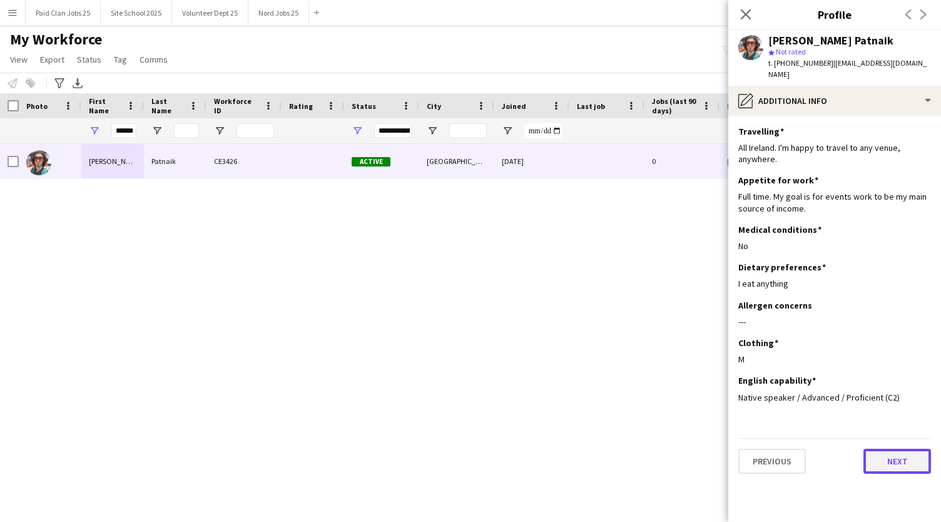
click at [881, 448] on button "Next" at bounding box center [897, 460] width 68 height 25
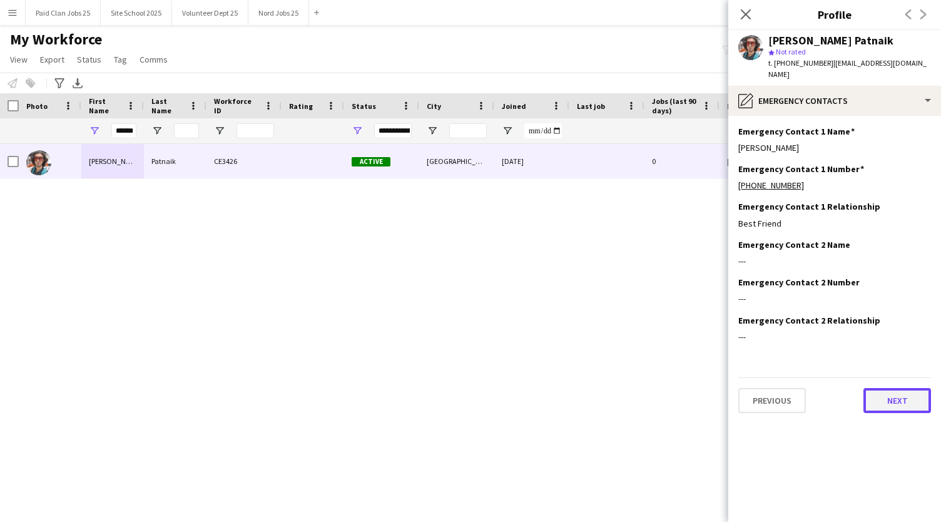
click at [886, 395] on button "Next" at bounding box center [897, 400] width 68 height 25
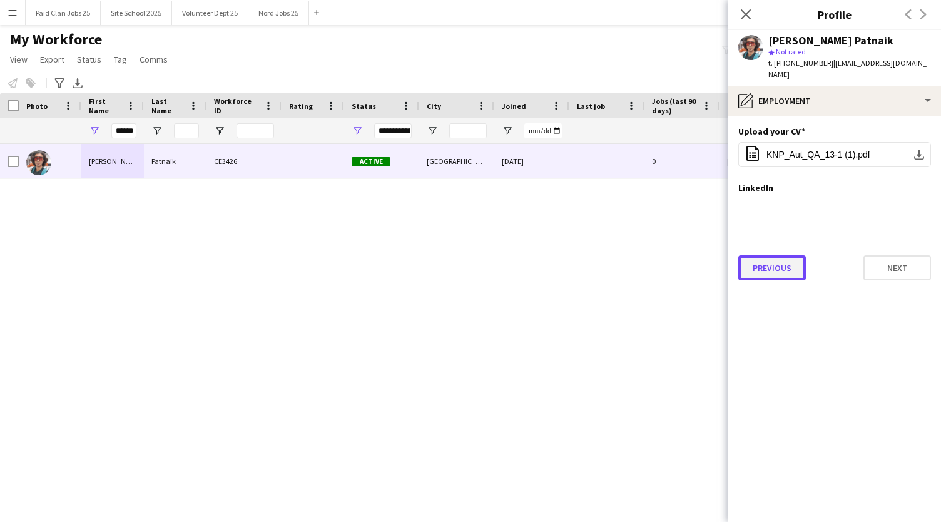
click at [774, 255] on button "Previous" at bounding box center [772, 267] width 68 height 25
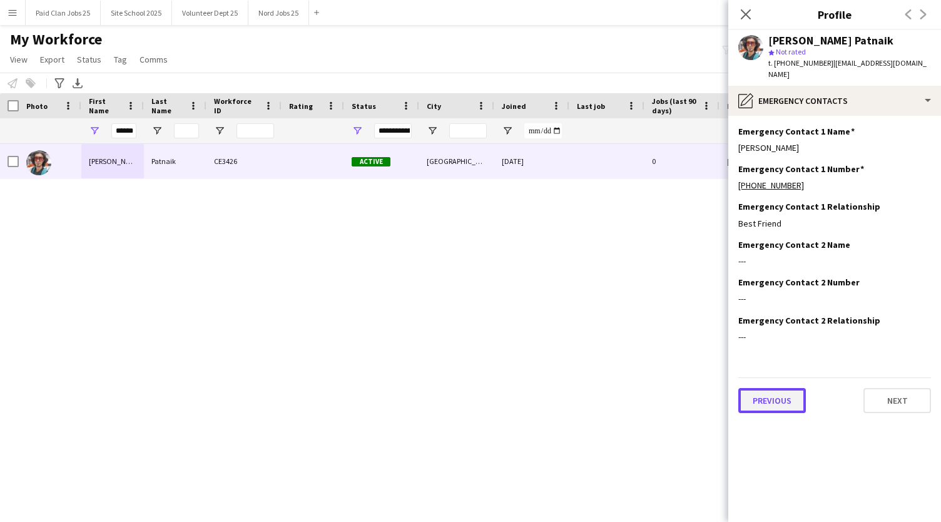
click at [757, 388] on button "Previous" at bounding box center [772, 400] width 68 height 25
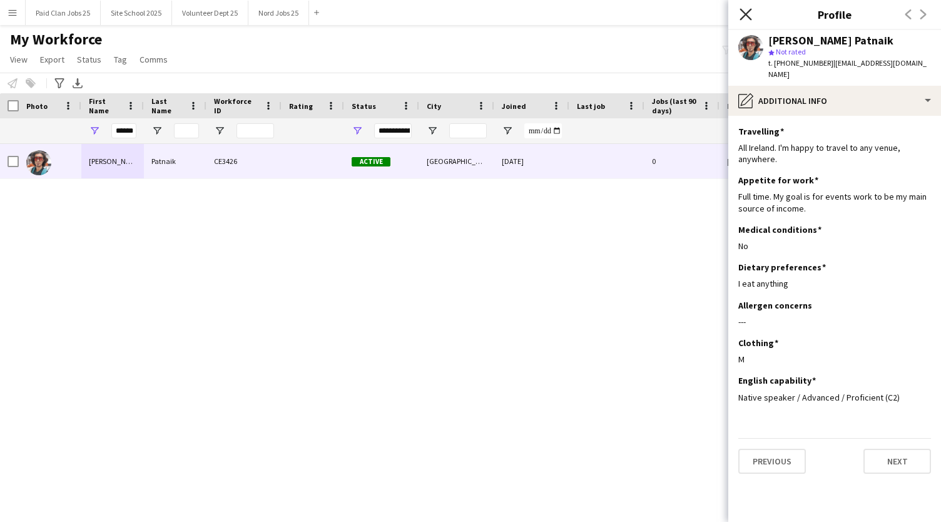
click at [748, 16] on icon "Close pop-in" at bounding box center [745, 14] width 12 height 12
